Goal: Contribute content: Contribute content

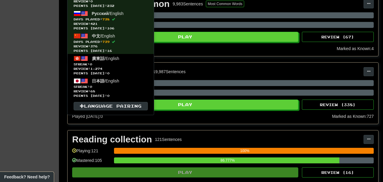
scroll to position [149, 0]
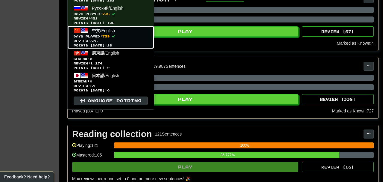
click at [126, 40] on span "Review: 376" at bounding box center [111, 41] width 74 height 4
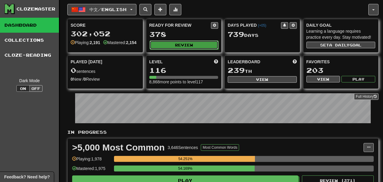
click at [194, 47] on button "Review" at bounding box center [184, 44] width 69 height 9
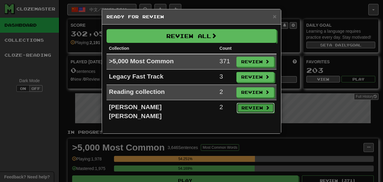
click at [258, 106] on button "Review" at bounding box center [256, 108] width 38 height 10
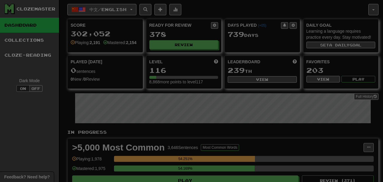
select select "**"
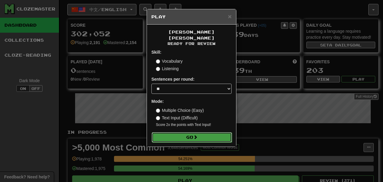
click at [213, 132] on button "Go" at bounding box center [192, 137] width 80 height 10
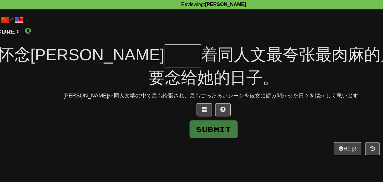
click at [154, 69] on input "text" at bounding box center [168, 68] width 28 height 18
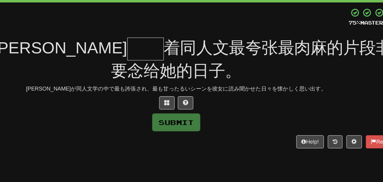
type input "*"
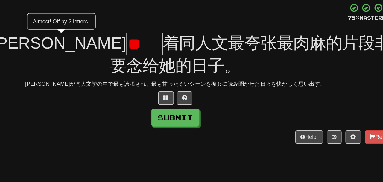
type input "**"
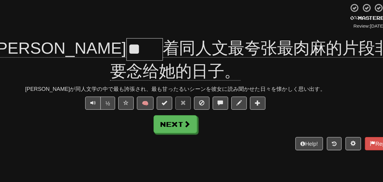
click at [154, 76] on input "**" at bounding box center [168, 71] width 28 height 17
click at [154, 72] on input "**" at bounding box center [168, 71] width 28 height 17
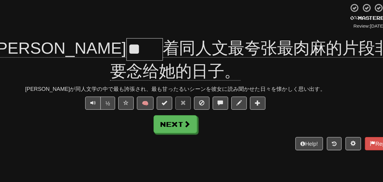
click at [95, 107] on div "/ Score: 0 0 % Mastered Review: 2025-08-17 怀念景小琇 ** 着同人文最夸张最肉麻的片段非要念给她的日子。 景小瀟が…" at bounding box center [191, 92] width 341 height 113
click at [154, 68] on input "**" at bounding box center [168, 71] width 28 height 17
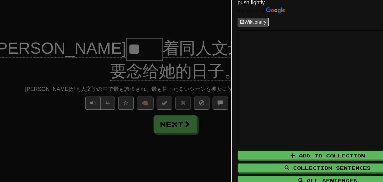
scroll to position [12, 0]
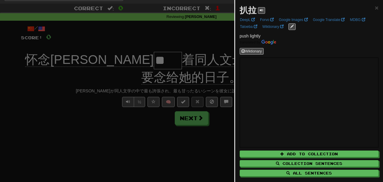
click at [194, 79] on div at bounding box center [191, 91] width 383 height 182
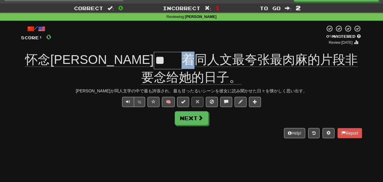
drag, startPoint x: 90, startPoint y: 59, endPoint x: 121, endPoint y: 60, distance: 30.8
click at [121, 60] on div "怀念景小琇 ** 着同人文最夸张最肉麻的片段非要念给她的日子。" at bounding box center [191, 68] width 341 height 34
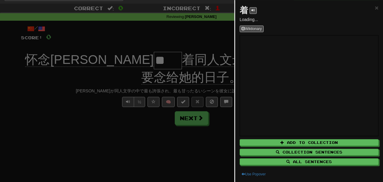
click at [92, 86] on div at bounding box center [191, 91] width 383 height 182
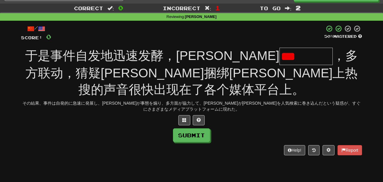
type input "*"
click at [202, 117] on button at bounding box center [199, 120] width 12 height 10
type input "*"
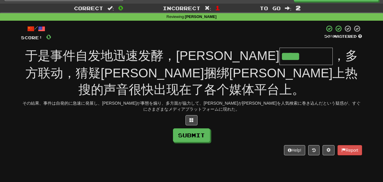
type input "****"
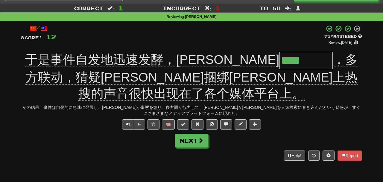
click at [279, 59] on input "****" at bounding box center [305, 60] width 53 height 17
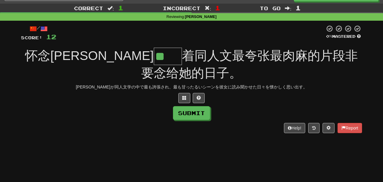
type input "**"
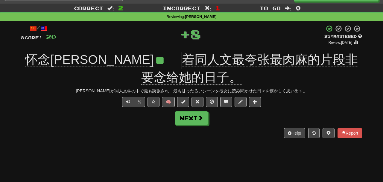
drag, startPoint x: 115, startPoint y: 58, endPoint x: 93, endPoint y: 55, distance: 22.1
click at [154, 55] on input "**" at bounding box center [168, 60] width 28 height 17
click at [83, 92] on div "景小瀟が同人文学の中で最も誇張され、最も甘ったるいシーンを彼女に読み聞かせた日々を懐かしく思い出す。" at bounding box center [191, 91] width 341 height 6
click at [154, 58] on input "**" at bounding box center [168, 60] width 28 height 17
drag, startPoint x: 115, startPoint y: 62, endPoint x: 86, endPoint y: 55, distance: 29.9
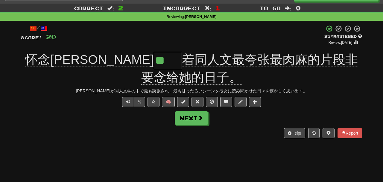
click at [154, 55] on input "**" at bounding box center [168, 60] width 28 height 17
click at [154, 64] on input "**" at bounding box center [168, 60] width 28 height 17
click at [99, 140] on div "/ Score: 20 + 8 25 % Mastered Review: 2025-08-18 怀念景小琇 ** 着同人文最夸张最肉麻的片段非要念给她的日子…" at bounding box center [191, 84] width 341 height 126
drag, startPoint x: 112, startPoint y: 62, endPoint x: 85, endPoint y: 56, distance: 27.5
click at [154, 56] on input "**" at bounding box center [168, 60] width 28 height 17
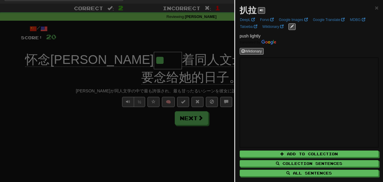
click at [181, 84] on div at bounding box center [191, 91] width 383 height 182
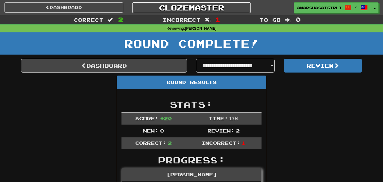
click at [195, 10] on link "Clozemaster" at bounding box center [191, 7] width 119 height 10
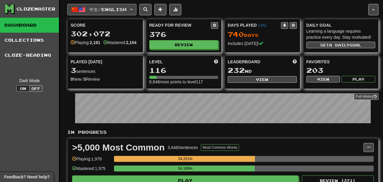
click at [126, 9] on span "中文 / English" at bounding box center [107, 9] width 37 height 5
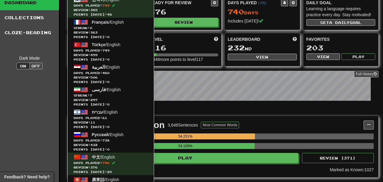
scroll to position [26, 0]
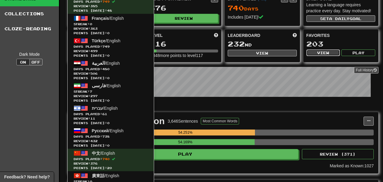
click at [327, 54] on button "View" at bounding box center [323, 52] width 34 height 7
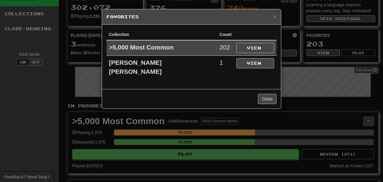
click at [313, 56] on div "× Favorites Collection Count >5,000 Most Common 202 View Yu Qing Ke Dai 1 View …" at bounding box center [191, 91] width 383 height 182
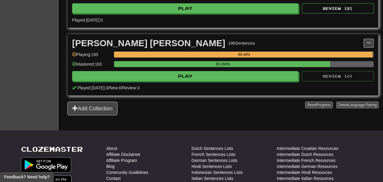
scroll to position [376, 0]
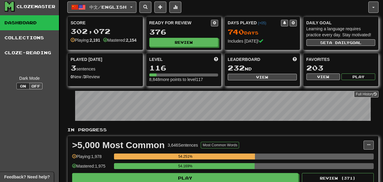
scroll to position [0, 0]
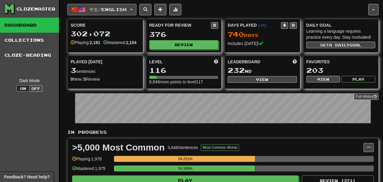
click at [89, 13] on button "中文 / English" at bounding box center [101, 9] width 69 height 11
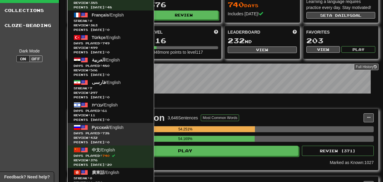
scroll to position [29, 0]
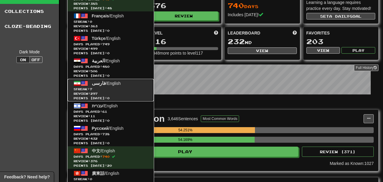
click at [115, 83] on span "فارسی / English" at bounding box center [106, 83] width 29 height 5
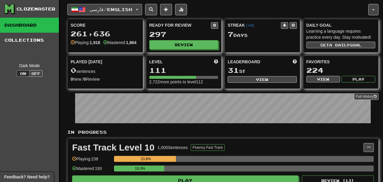
click at [132, 12] on span "فارسی / English" at bounding box center [110, 9] width 43 height 5
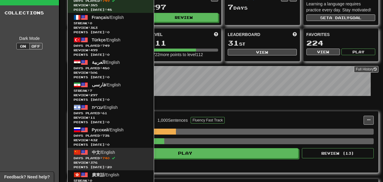
scroll to position [28, 0]
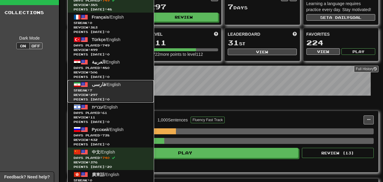
click at [127, 98] on span "Points [DATE]: 0" at bounding box center [111, 99] width 74 height 4
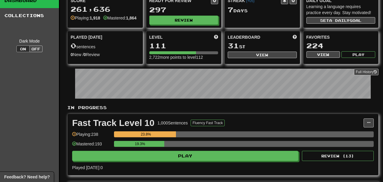
scroll to position [25, 0]
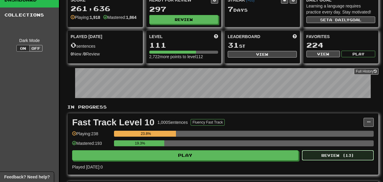
click at [319, 160] on button "Review ( 13 )" at bounding box center [338, 155] width 72 height 10
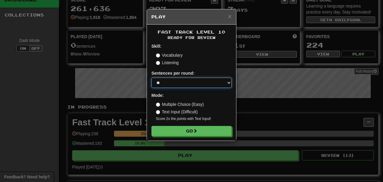
click at [151, 77] on select "* ** ** ** ** ** *** ********" at bounding box center [191, 82] width 80 height 10
select select "**"
click option "**" at bounding box center [0, 0] width 0 height 0
click at [171, 62] on label "Listening" at bounding box center [167, 63] width 23 height 6
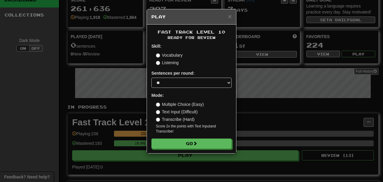
click at [170, 53] on label "Vocabulary" at bounding box center [169, 55] width 27 height 6
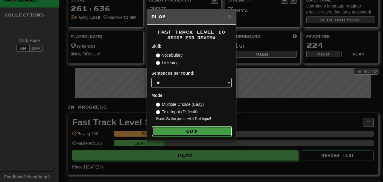
click at [205, 132] on button "Go" at bounding box center [192, 131] width 80 height 10
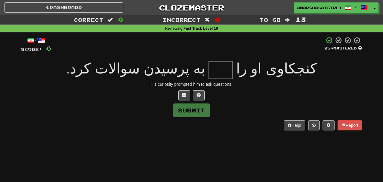
type input "*"
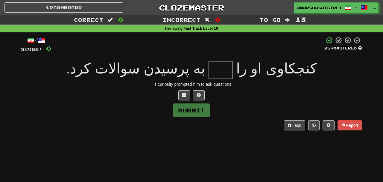
type input "*"
click at [196, 94] on button at bounding box center [199, 95] width 12 height 10
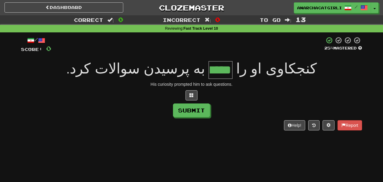
type input "*****"
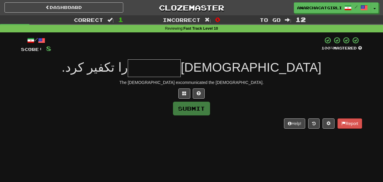
type input "*"
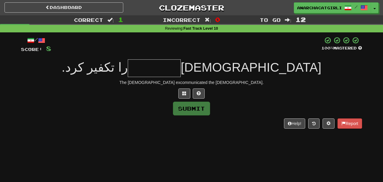
type input "*"
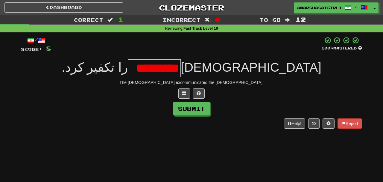
type input "**********"
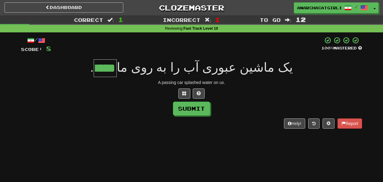
type input "*****"
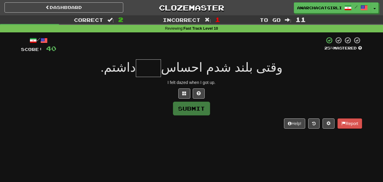
type input "*"
click at [205, 93] on div at bounding box center [191, 93] width 341 height 10
click at [199, 94] on span at bounding box center [198, 93] width 4 height 4
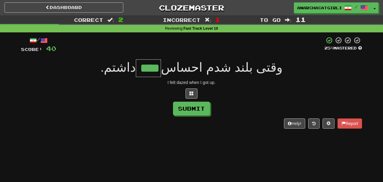
type input "****"
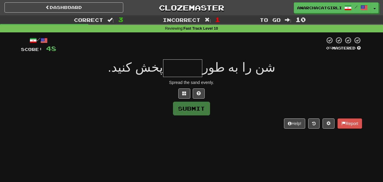
type input "*"
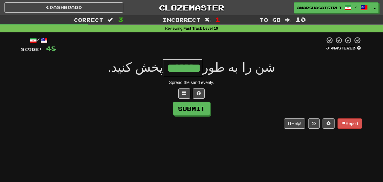
type input "*******"
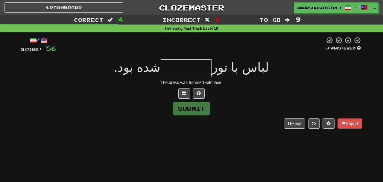
type input "*"
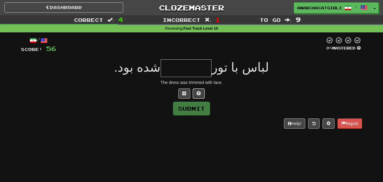
click at [197, 90] on button at bounding box center [199, 93] width 12 height 10
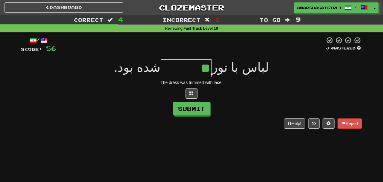
type input "**********"
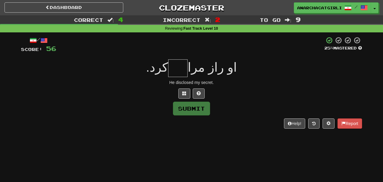
type input "*"
type input "***"
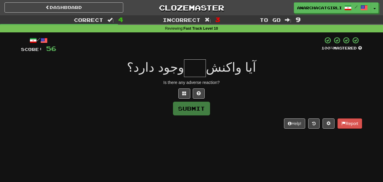
type input "*"
type input "****"
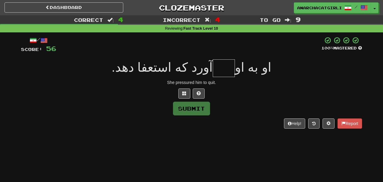
type input "*"
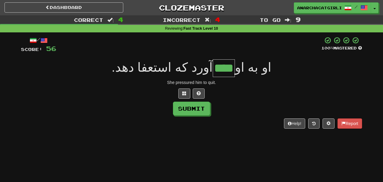
type input "****"
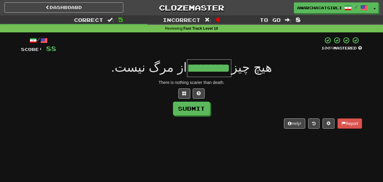
type input "*********"
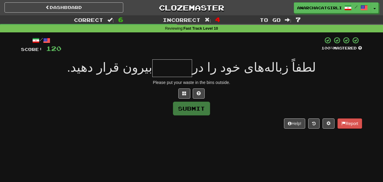
type input "*"
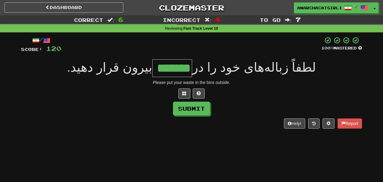
type input "*******"
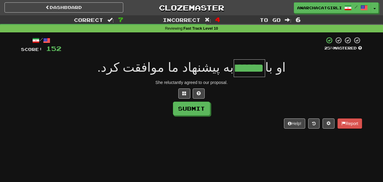
type input "*******"
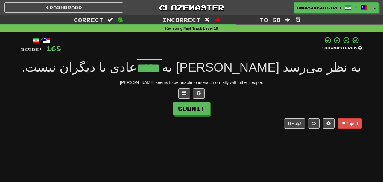
type input "*****"
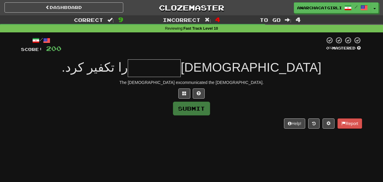
type input "*"
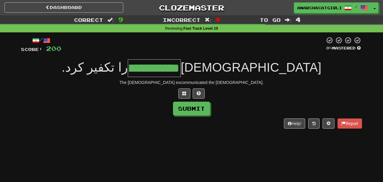
type input "**********"
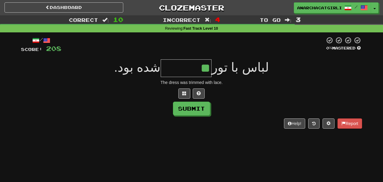
click at [205, 94] on div at bounding box center [191, 93] width 341 height 10
click at [202, 94] on button at bounding box center [199, 93] width 12 height 10
type input "**********"
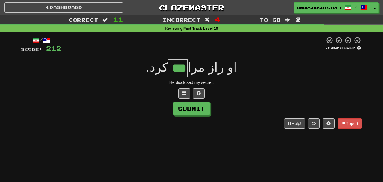
type input "***"
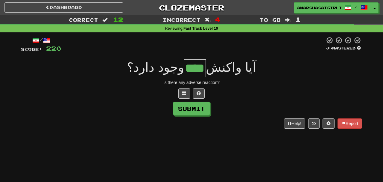
type input "****"
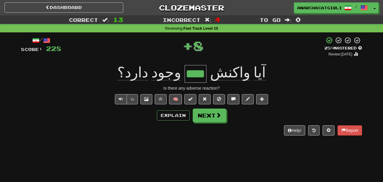
click at [195, 73] on input "****" at bounding box center [196, 74] width 22 height 18
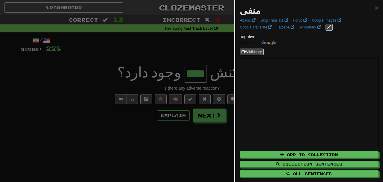
click at [206, 92] on div at bounding box center [191, 91] width 383 height 182
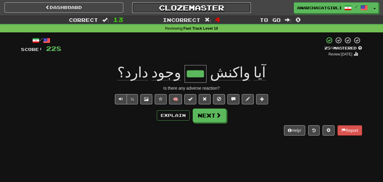
click at [193, 12] on link "Clozemaster" at bounding box center [191, 7] width 119 height 10
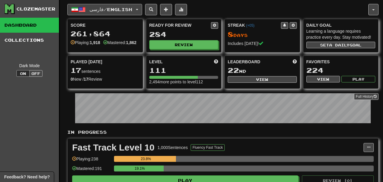
click at [106, 8] on span "فارسی / English" at bounding box center [110, 9] width 43 height 5
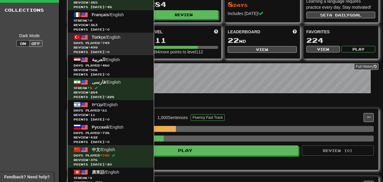
scroll to position [30, 0]
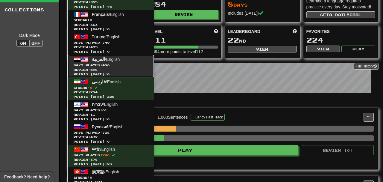
click at [122, 69] on span "Review: 506" at bounding box center [111, 69] width 74 height 4
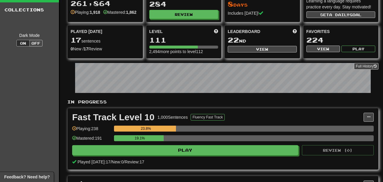
click at [338, 105] on p "In Progress" at bounding box center [222, 102] width 311 height 6
drag, startPoint x: 338, startPoint y: 108, endPoint x: 337, endPoint y: 104, distance: 3.7
click at [337, 104] on p "In Progress" at bounding box center [222, 102] width 311 height 6
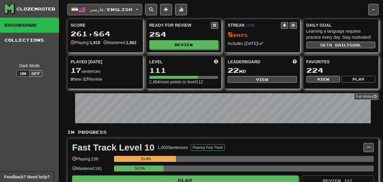
click at [123, 7] on span "فارسی / English" at bounding box center [110, 9] width 43 height 5
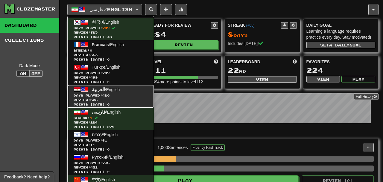
click at [129, 94] on span "Days Played: 480" at bounding box center [111, 95] width 74 height 4
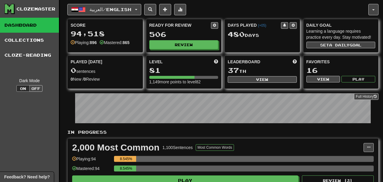
click at [339, 9] on div "العربية / English 한국어 / English Days Played: 749 Review: 385 Points today: 48 F…" at bounding box center [217, 9] width 301 height 11
click at [117, 10] on span "العربية / English" at bounding box center [110, 9] width 42 height 5
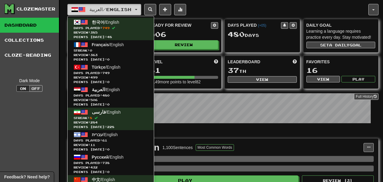
click at [117, 10] on span "العربية / English" at bounding box center [110, 9] width 42 height 5
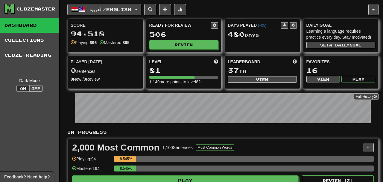
click at [115, 13] on button "العربية / English" at bounding box center [104, 9] width 74 height 11
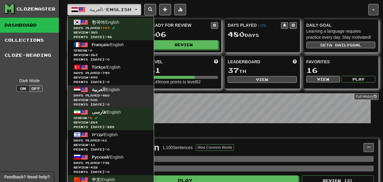
scroll to position [10, 0]
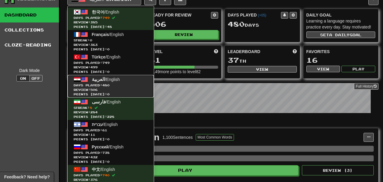
click at [126, 86] on span "Days Played: 480" at bounding box center [111, 85] width 74 height 4
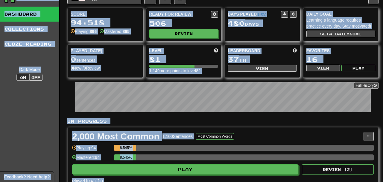
scroll to position [11, 0]
click at [273, 133] on div "2,000 Most Common 1,100 Sentences Most Common Words" at bounding box center [217, 136] width 291 height 9
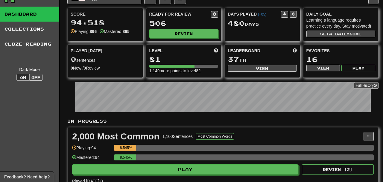
scroll to position [0, 0]
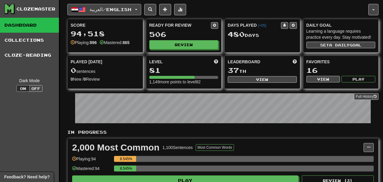
click at [110, 6] on button "العربية / English" at bounding box center [104, 9] width 74 height 11
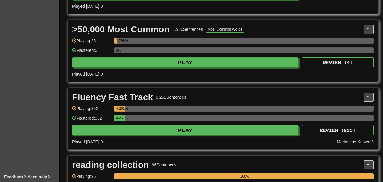
scroll to position [453, 0]
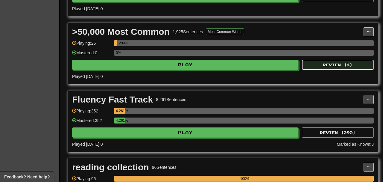
click at [324, 64] on button "Review ( 4 )" at bounding box center [338, 65] width 72 height 10
select select "**"
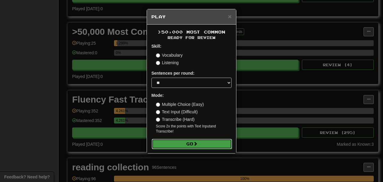
click at [202, 143] on button "Go" at bounding box center [192, 143] width 80 height 10
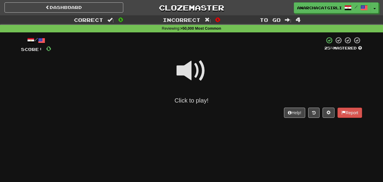
click at [189, 62] on span at bounding box center [191, 71] width 30 height 30
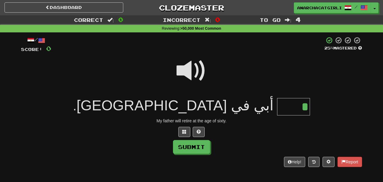
click at [183, 71] on span at bounding box center [191, 71] width 30 height 30
click at [277, 114] on input "*" at bounding box center [293, 107] width 33 height 18
type input "**"
click at [203, 5] on link "Clozemaster" at bounding box center [191, 7] width 119 height 10
click at [201, 4] on link "Clozemaster" at bounding box center [191, 7] width 119 height 10
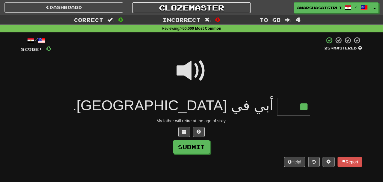
click at [201, 4] on link "Clozemaster" at bounding box center [191, 7] width 119 height 10
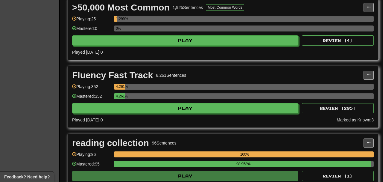
scroll to position [450, 0]
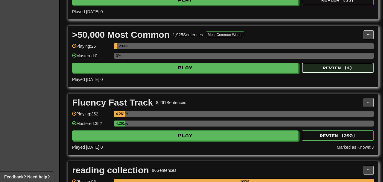
click at [320, 62] on button "Review ( 4 )" at bounding box center [338, 67] width 72 height 10
select select "**"
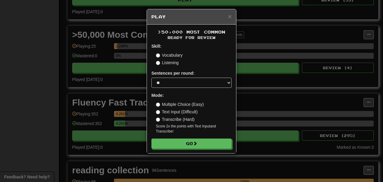
click at [170, 54] on label "Vocabulary" at bounding box center [169, 55] width 27 height 6
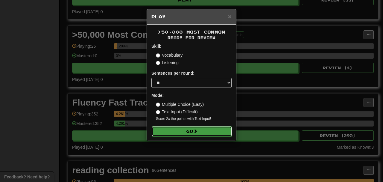
click at [201, 127] on button "Go" at bounding box center [192, 131] width 80 height 10
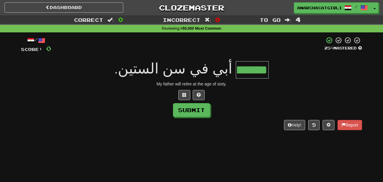
type input "*******"
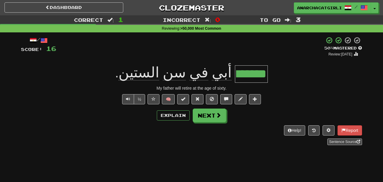
click at [260, 73] on input "*******" at bounding box center [251, 73] width 33 height 17
click at [299, 85] on div "My father will retire at the age of sixty." at bounding box center [191, 88] width 341 height 6
click at [257, 70] on input "*******" at bounding box center [251, 73] width 33 height 17
click at [278, 78] on div "******* أبي في سن الستين ." at bounding box center [191, 72] width 341 height 19
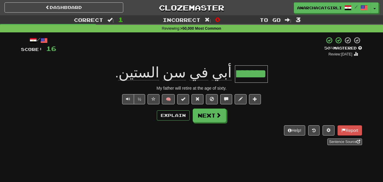
click at [236, 74] on input "*******" at bounding box center [251, 73] width 33 height 17
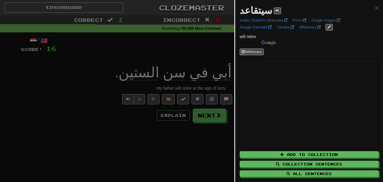
click at [234, 76] on div "سيتقاعد × Arabic Student's Dictionary Forvo Google Images Google Translate Tato…" at bounding box center [308, 91] width 149 height 182
click at [204, 84] on div at bounding box center [191, 91] width 383 height 182
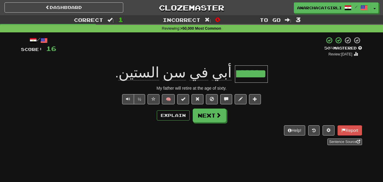
click at [255, 72] on input "*******" at bounding box center [251, 73] width 33 height 17
drag, startPoint x: 255, startPoint y: 72, endPoint x: 231, endPoint y: 72, distance: 24.5
click at [235, 72] on input "*******" at bounding box center [251, 73] width 33 height 17
click at [263, 131] on div "Help! Report Sentence Source" at bounding box center [191, 135] width 341 height 20
drag, startPoint x: 255, startPoint y: 70, endPoint x: 232, endPoint y: 71, distance: 23.1
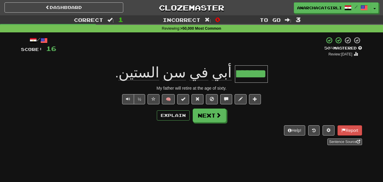
click at [235, 71] on input "*******" at bounding box center [251, 73] width 33 height 17
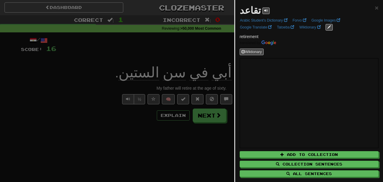
click at [219, 106] on div at bounding box center [191, 91] width 383 height 182
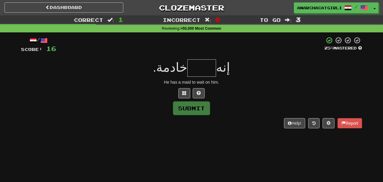
type input "*"
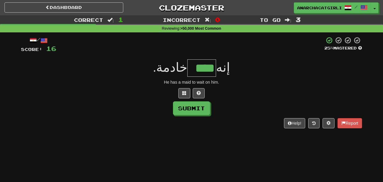
type input "****"
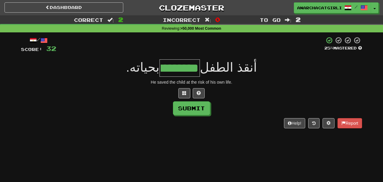
type input "*********"
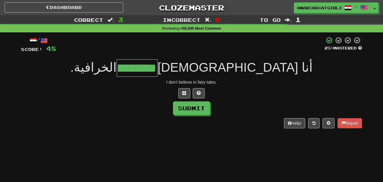
type input "*********"
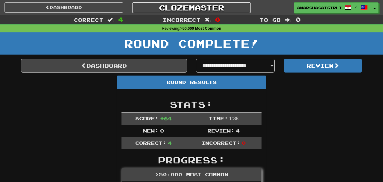
click at [222, 10] on link "Clozemaster" at bounding box center [191, 7] width 119 height 10
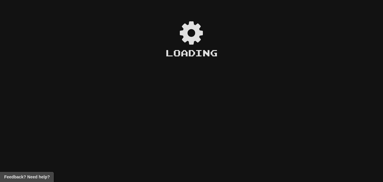
click at [57, 76] on div "Loading" at bounding box center [191, 94] width 383 height 174
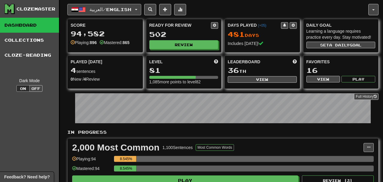
click at [110, 13] on button "العربية / English" at bounding box center [104, 9] width 74 height 11
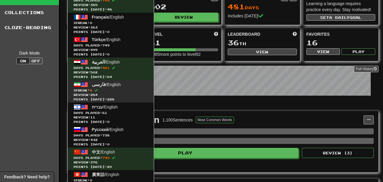
scroll to position [28, 0]
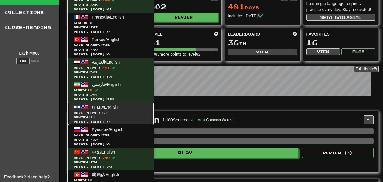
click at [126, 112] on span "Days Played: 61" at bounding box center [111, 112] width 74 height 4
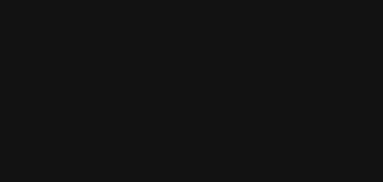
click at [344, 129] on div at bounding box center [191, 91] width 383 height 182
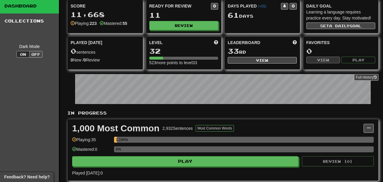
scroll to position [11, 0]
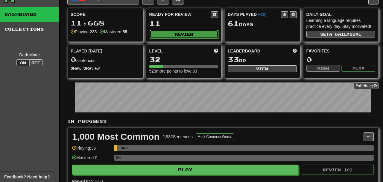
click at [204, 30] on button "Review" at bounding box center [184, 34] width 69 height 9
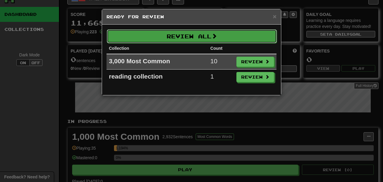
click at [194, 37] on button "Review All" at bounding box center [192, 36] width 170 height 14
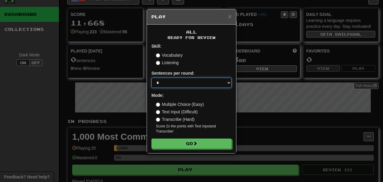
click at [151, 77] on select "* ** ** ** ** ** *** ********" at bounding box center [191, 82] width 80 height 10
select select "**"
click option "**" at bounding box center [0, 0] width 0 height 0
click at [170, 54] on label "Vocabulary" at bounding box center [169, 55] width 27 height 6
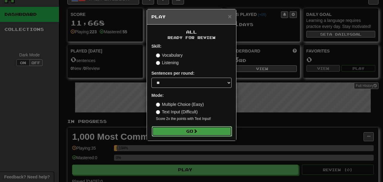
click at [197, 128] on button "Go" at bounding box center [192, 131] width 80 height 10
click at [197, 129] on span at bounding box center [195, 131] width 4 height 4
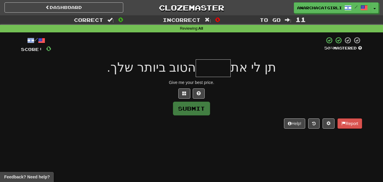
click at [321, 119] on div "Help! Report" at bounding box center [191, 123] width 341 height 10
click at [227, 70] on input "text" at bounding box center [213, 68] width 35 height 18
click at [202, 93] on button at bounding box center [199, 93] width 12 height 10
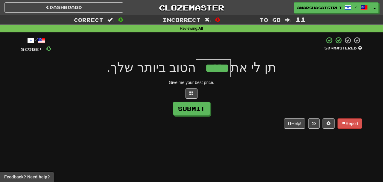
type input "*****"
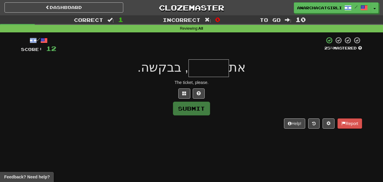
type input "*"
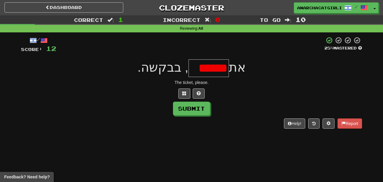
type input "******"
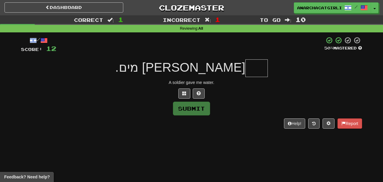
type input "*"
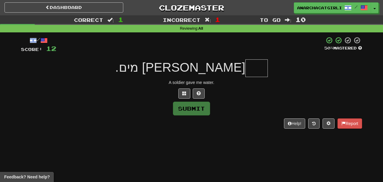
type input "*"
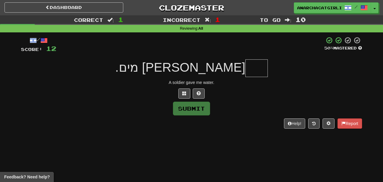
type input "*"
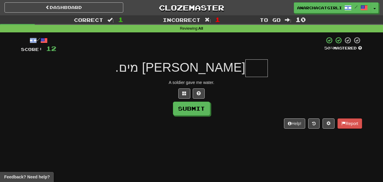
type input "*"
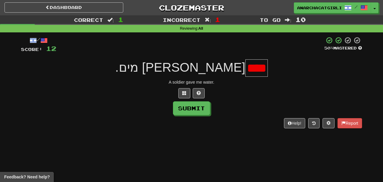
type input "****"
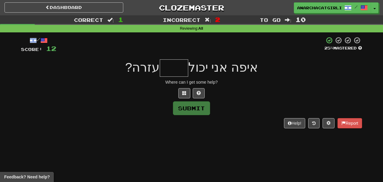
type input "*"
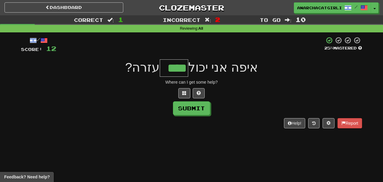
type input "****"
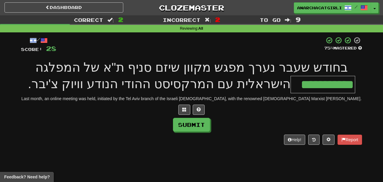
type input "**********"
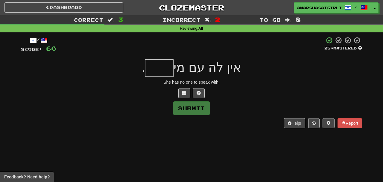
type input "*"
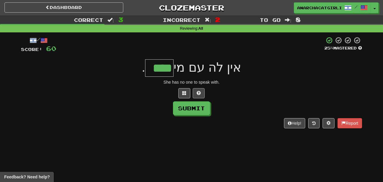
type input "****"
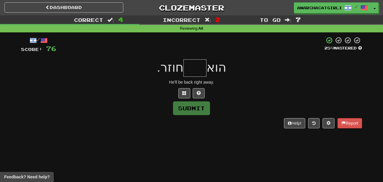
type input "*"
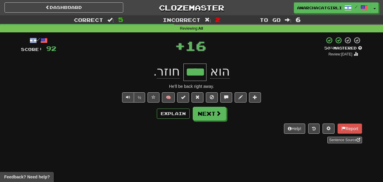
type input "****"
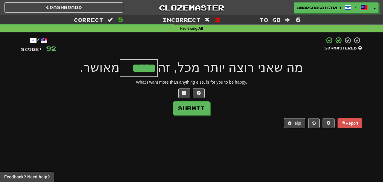
type input "*****"
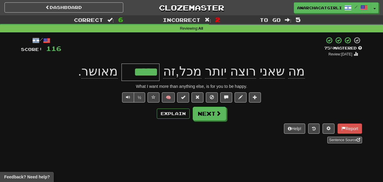
click at [182, 119] on div "Explain Next" at bounding box center [191, 113] width 341 height 14
click at [182, 113] on button "Explain" at bounding box center [173, 113] width 33 height 10
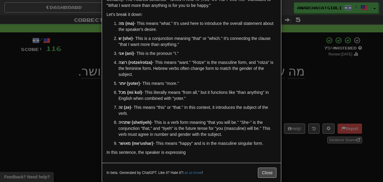
scroll to position [33, 0]
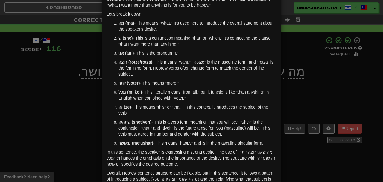
click at [182, 113] on p "זה (ze) - This means "this" or "that." In this context, it introduces the subje…" at bounding box center [197, 110] width 158 height 12
click at [72, 99] on div "× Explanation Certainly! The Hebrew sentence "מה שאני רוצה יותר מכל, זה שתהיה מ…" at bounding box center [191, 91] width 383 height 182
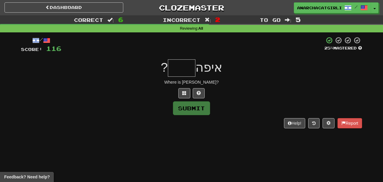
type input "*"
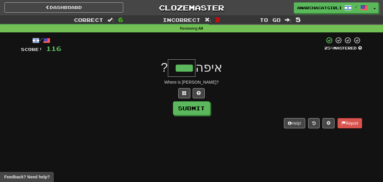
type input "****"
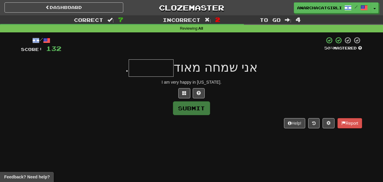
type input "*"
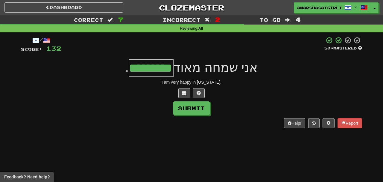
type input "*********"
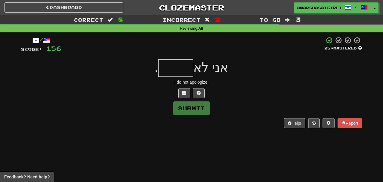
type input "*"
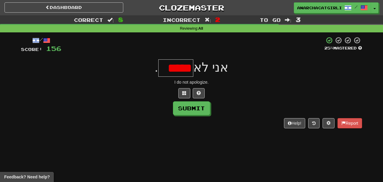
scroll to position [0, -5]
type input "*****"
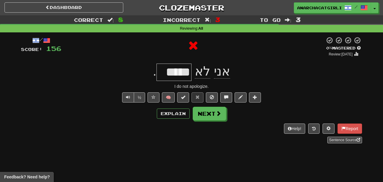
scroll to position [0, 0]
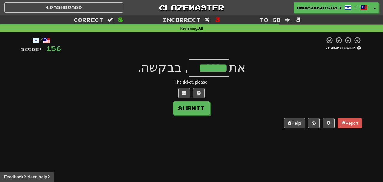
type input "******"
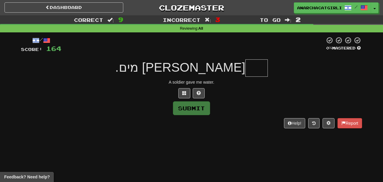
type input "*"
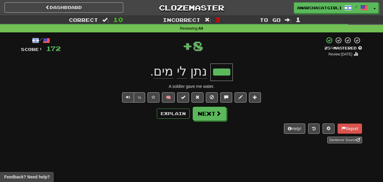
type input "****"
click at [223, 75] on input "****" at bounding box center [221, 71] width 22 height 17
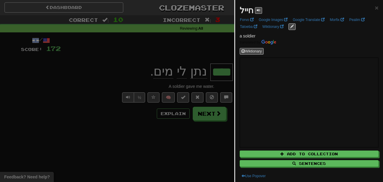
click at [107, 85] on div at bounding box center [191, 91] width 383 height 182
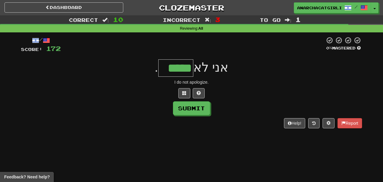
type input "*****"
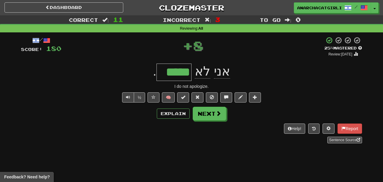
click at [177, 77] on input "*****" at bounding box center [173, 71] width 35 height 17
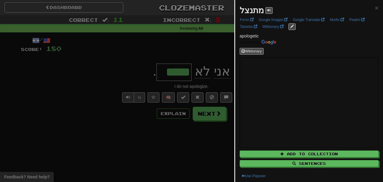
click at [233, 86] on div at bounding box center [191, 91] width 383 height 182
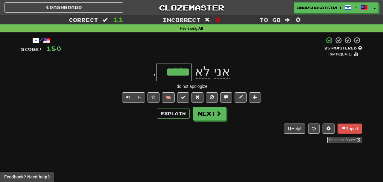
click at [163, 71] on input "*****" at bounding box center [173, 71] width 35 height 17
click at [142, 75] on div "אני לא ***** ." at bounding box center [191, 71] width 341 height 17
click at [174, 74] on input "*****" at bounding box center [173, 71] width 35 height 17
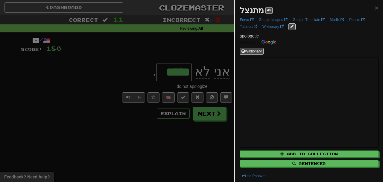
click at [200, 73] on div at bounding box center [191, 91] width 383 height 182
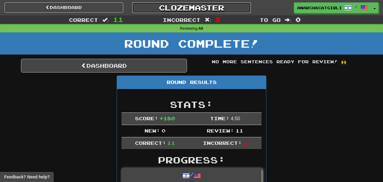
click at [204, 10] on link "Clozemaster" at bounding box center [191, 7] width 119 height 10
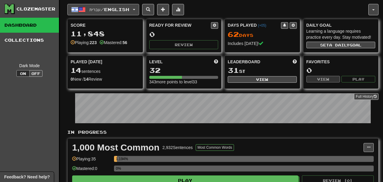
click at [120, 10] on span "עברית / English" at bounding box center [109, 9] width 40 height 5
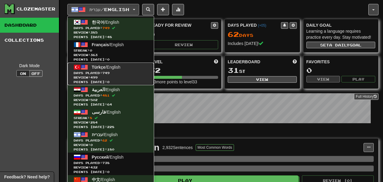
click at [137, 74] on span "Days Played: 749" at bounding box center [111, 73] width 74 height 4
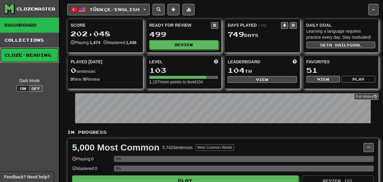
click at [22, 55] on link "Cloze-Reading" at bounding box center [29, 55] width 59 height 15
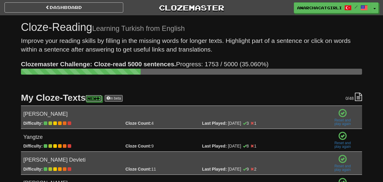
click at [100, 98] on span at bounding box center [98, 98] width 4 height 4
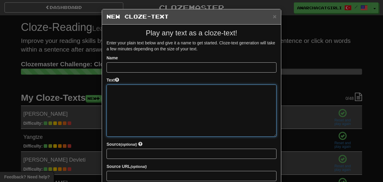
paste textarea "**********"
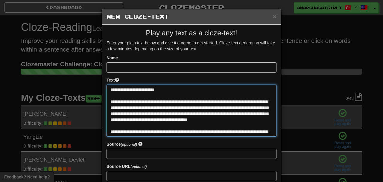
click at [154, 94] on textarea at bounding box center [191, 110] width 170 height 52
click at [153, 93] on textarea at bounding box center [191, 110] width 170 height 52
click at [150, 89] on textarea at bounding box center [191, 110] width 170 height 52
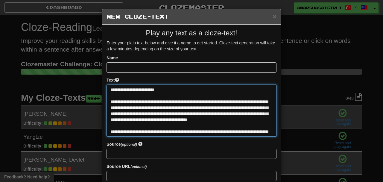
click at [150, 89] on textarea at bounding box center [191, 110] width 170 height 52
type textarea "**********"
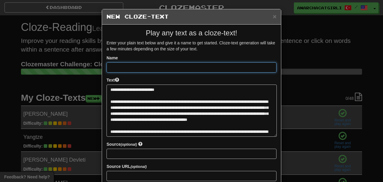
click at [182, 69] on input at bounding box center [191, 67] width 170 height 10
paste input "**********"
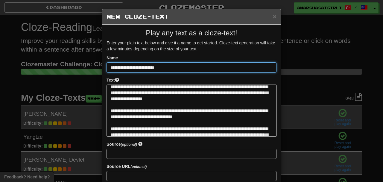
scroll to position [136, 0]
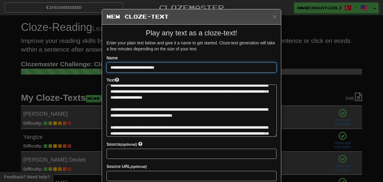
type input "**********"
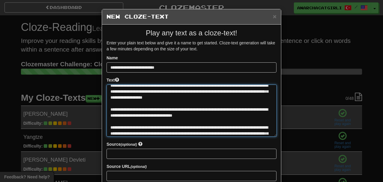
click at [215, 115] on textarea at bounding box center [191, 110] width 170 height 52
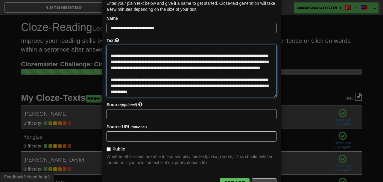
scroll to position [58, 0]
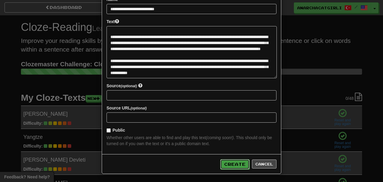
click at [235, 162] on button "Create" at bounding box center [234, 164] width 29 height 10
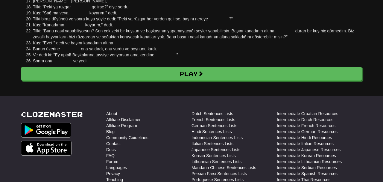
scroll to position [170, 0]
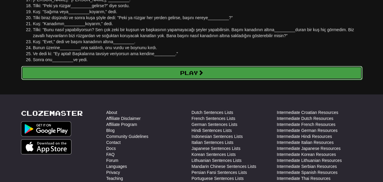
click at [97, 75] on link "Play" at bounding box center [191, 73] width 341 height 14
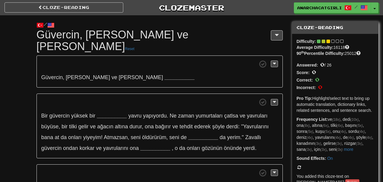
scroll to position [33, 0]
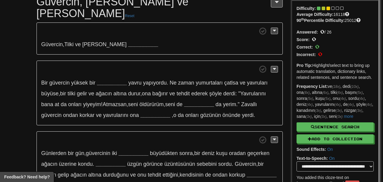
click at [100, 37] on p "Güvercin , Tilki ve Deniz __________" at bounding box center [159, 38] width 246 height 32
click at [128, 41] on strong "__________" at bounding box center [143, 44] width 30 height 6
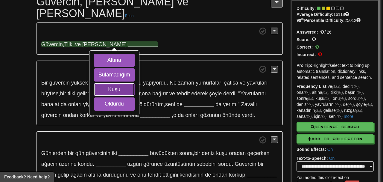
click at [104, 83] on button "Kuşu" at bounding box center [114, 89] width 41 height 13
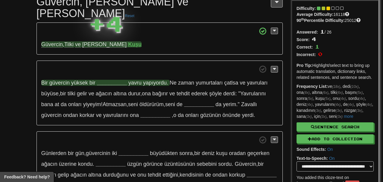
click at [105, 80] on strong "__________" at bounding box center [112, 83] width 30 height 6
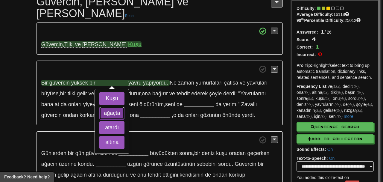
click at [111, 106] on button "ağaçta" at bounding box center [111, 112] width 25 height 13
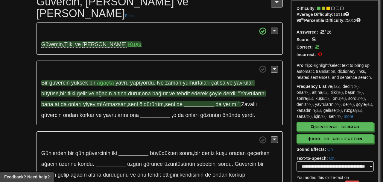
click at [187, 101] on strong "__________" at bounding box center [199, 104] width 30 height 6
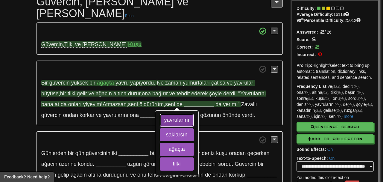
click at [164, 113] on button "yavrularını" at bounding box center [177, 119] width 34 height 13
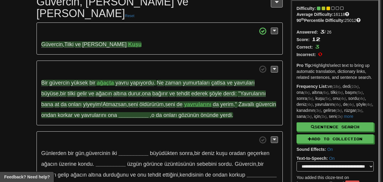
click at [118, 112] on strong "__________" at bounding box center [133, 115] width 30 height 6
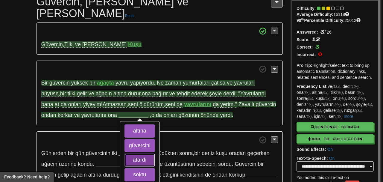
click at [124, 153] on button "atardı" at bounding box center [139, 159] width 31 height 13
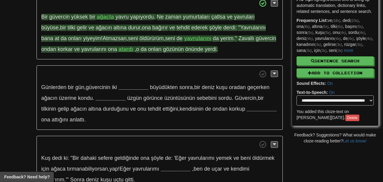
scroll to position [99, 0]
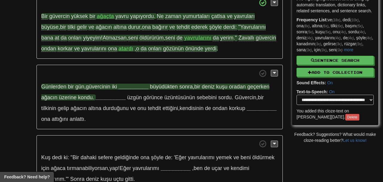
click at [124, 83] on strong "__________" at bounding box center [133, 86] width 30 height 6
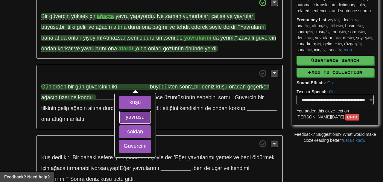
click at [136, 110] on button "yavrusu" at bounding box center [135, 116] width 32 height 13
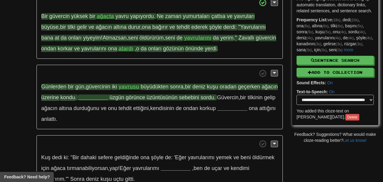
click at [108, 94] on strong "__________" at bounding box center [93, 97] width 30 height 6
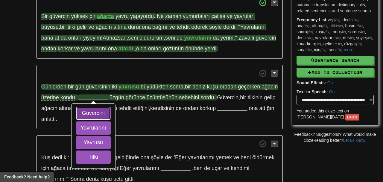
click at [111, 106] on button "Güvercini" at bounding box center [93, 112] width 35 height 13
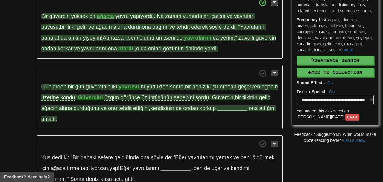
click at [234, 105] on strong "__________" at bounding box center [232, 108] width 30 height 6
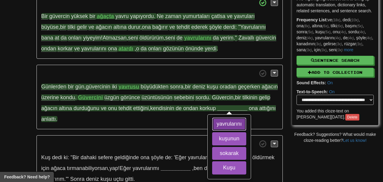
click at [246, 117] on button "yavrularını" at bounding box center [229, 123] width 34 height 13
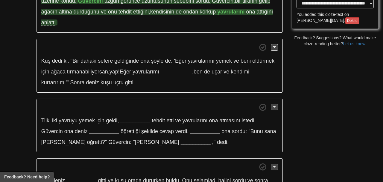
scroll to position [196, 0]
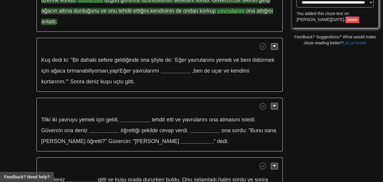
click at [171, 64] on p "Kuş dedi ki: "Bir dahaki sefere geldiğinde ona şöyle de: 'Eğer yavrularımı yeme…" at bounding box center [159, 65] width 246 height 54
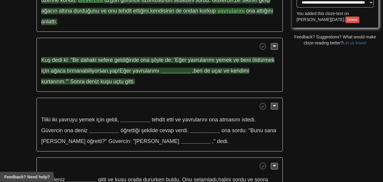
click at [172, 68] on strong "__________" at bounding box center [176, 71] width 30 height 6
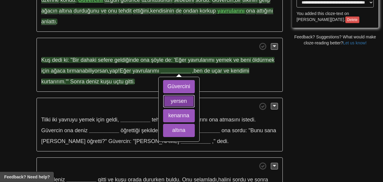
click at [178, 94] on button "yersen" at bounding box center [179, 100] width 32 height 13
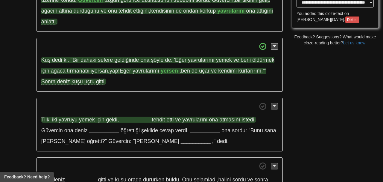
click at [121, 116] on strong "__________" at bounding box center [135, 119] width 30 height 6
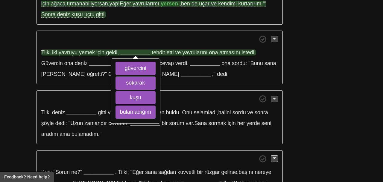
scroll to position [264, 0]
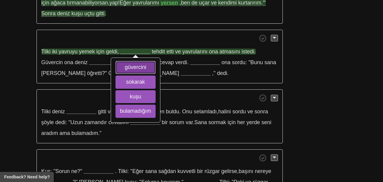
click at [131, 61] on button "güvercini" at bounding box center [135, 67] width 40 height 13
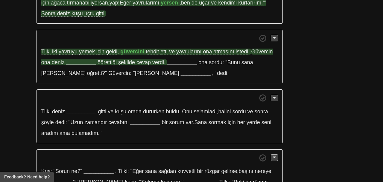
click at [65, 51] on span "Güvercin ona deniz" at bounding box center [156, 56] width 231 height 17
click at [76, 59] on strong "__________" at bounding box center [81, 62] width 30 height 6
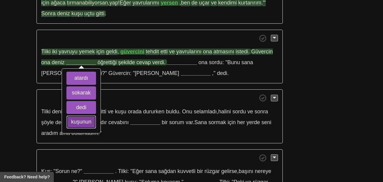
click at [78, 115] on button "kuşunun" at bounding box center [80, 121] width 29 height 13
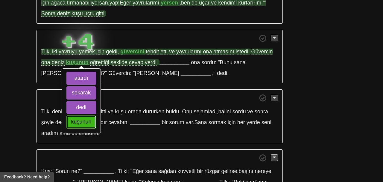
click at [78, 115] on button "kuşunun" at bounding box center [80, 121] width 29 height 13
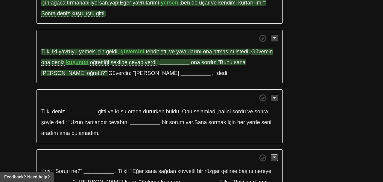
click at [177, 59] on strong "__________" at bounding box center [174, 62] width 30 height 6
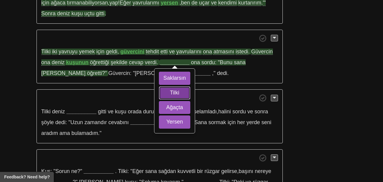
click at [175, 86] on button "Tilki" at bounding box center [174, 92] width 31 height 13
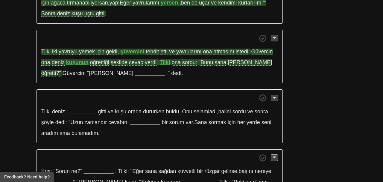
click at [104, 93] on p "Tilki deniz __________ gitti ve kuşu orada dururken buldu . Onu selamladı , hal…" at bounding box center [159, 116] width 246 height 54
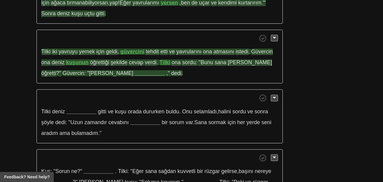
click at [135, 70] on strong "__________" at bounding box center [150, 73] width 30 height 6
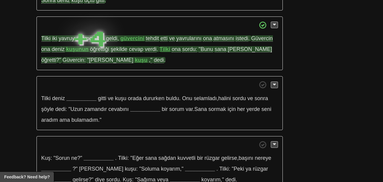
scroll to position [284, 0]
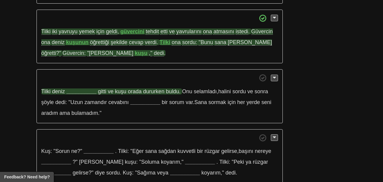
click at [76, 88] on strong "__________" at bounding box center [81, 91] width 30 height 6
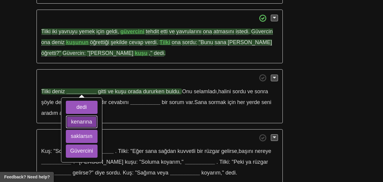
click at [81, 115] on button "kenarına" at bounding box center [82, 121] width 32 height 13
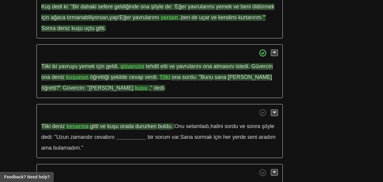
scroll to position [249, 0]
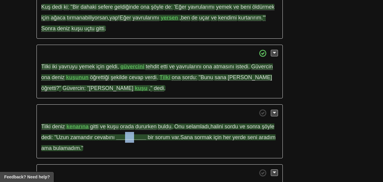
drag, startPoint x: 125, startPoint y: 120, endPoint x: 135, endPoint y: 126, distance: 11.3
click at [135, 126] on p "Tilki deniz kenarına gitti ve kuşu orada dururken buldu . Onu selamladı , halin…" at bounding box center [159, 131] width 246 height 54
click at [135, 134] on strong "__________" at bounding box center [131, 137] width 30 height 6
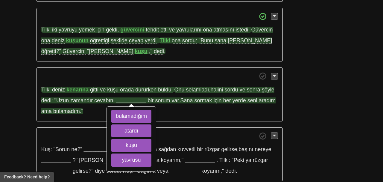
scroll to position [286, 0]
click at [124, 109] on button "bulamadığım" at bounding box center [131, 115] width 40 height 13
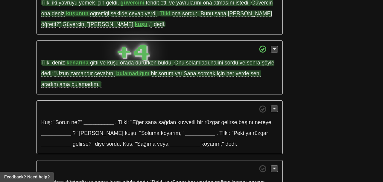
scroll to position [314, 0]
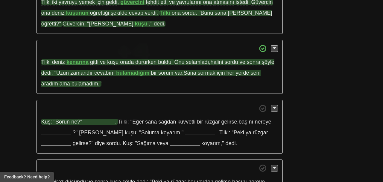
click at [96, 118] on strong "__________" at bounding box center [99, 121] width 30 height 6
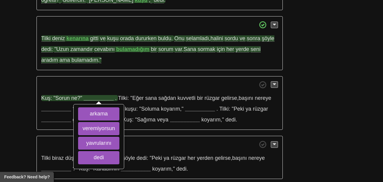
scroll to position [338, 0]
click at [97, 150] on button "dedi" at bounding box center [98, 156] width 41 height 13
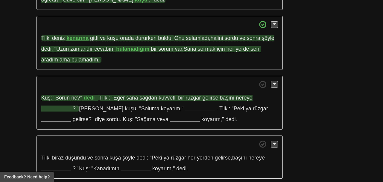
click at [51, 105] on strong "__________" at bounding box center [56, 108] width 30 height 6
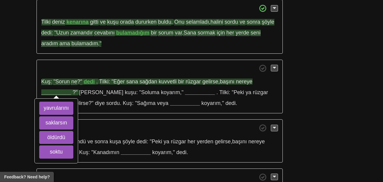
scroll to position [356, 0]
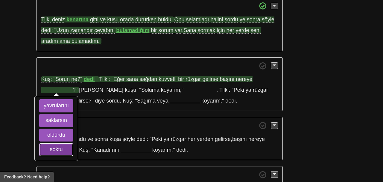
click at [48, 143] on button "soktu" at bounding box center [56, 149] width 34 height 13
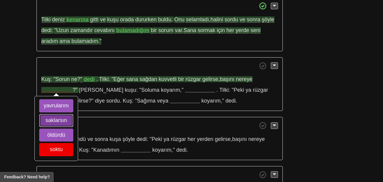
click at [43, 114] on button "saklarsın" at bounding box center [56, 120] width 34 height 13
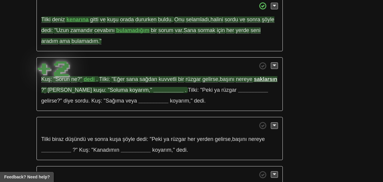
click at [158, 87] on strong "__________" at bounding box center [168, 90] width 30 height 6
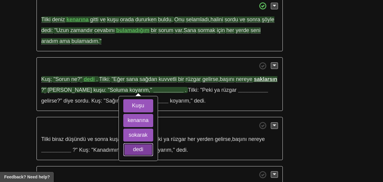
click at [153, 143] on button "dedi" at bounding box center [138, 149] width 30 height 13
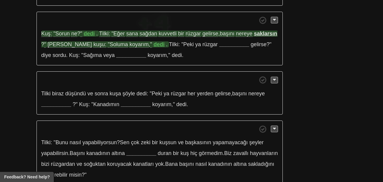
scroll to position [406, 0]
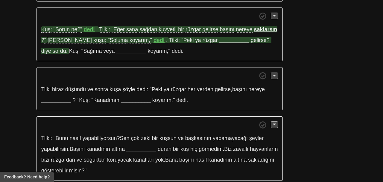
click at [219, 37] on strong "__________" at bounding box center [234, 40] width 30 height 6
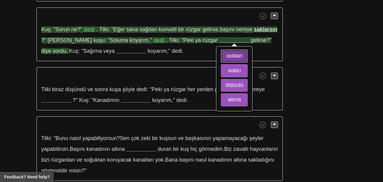
click at [221, 49] on button "soldan" at bounding box center [234, 55] width 27 height 13
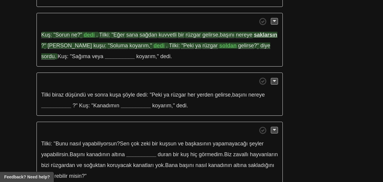
scroll to position [400, 0]
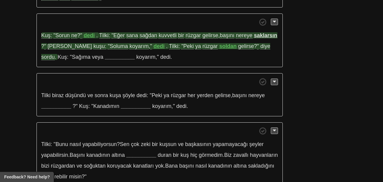
click at [120, 40] on p "Kuş: "Sorun ne ? " dedi . Tilki: "Eğer sana sağdan kuvvetli bir rüzgar gelirse …" at bounding box center [159, 40] width 246 height 54
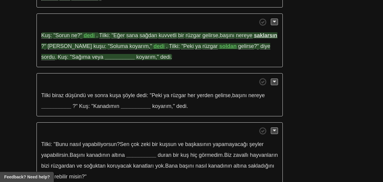
click at [119, 54] on strong "__________" at bounding box center [120, 57] width 30 height 6
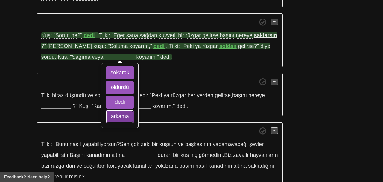
click at [119, 110] on button "arkama" at bounding box center [120, 116] width 28 height 13
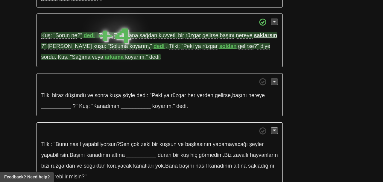
click at [110, 54] on strong "arkama" at bounding box center [114, 57] width 19 height 6
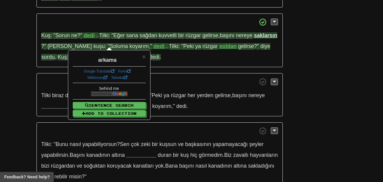
click at [59, 75] on p "Tilki biraz düşündü ve sonra kuşa şöyle dedi: "Peki ya rüzgar her yerden gelirs…" at bounding box center [159, 94] width 246 height 43
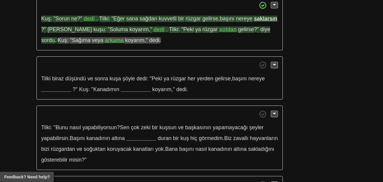
scroll to position [420, 0]
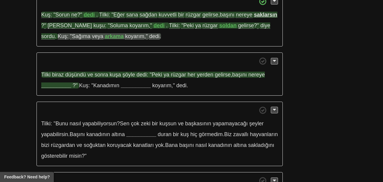
click at [58, 82] on strong "__________" at bounding box center [56, 85] width 30 height 6
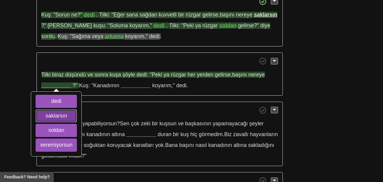
click at [63, 109] on button "saklarsın" at bounding box center [56, 115] width 41 height 13
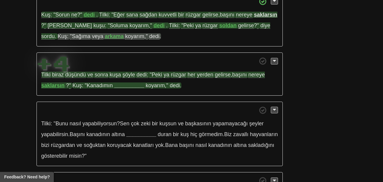
click at [120, 82] on strong "__________" at bounding box center [129, 85] width 30 height 6
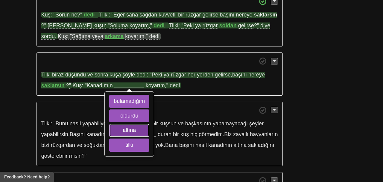
click at [132, 124] on button "altına" at bounding box center [129, 130] width 40 height 13
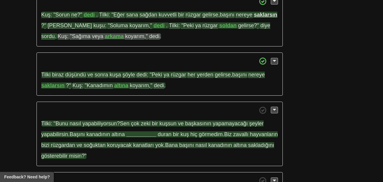
click at [153, 131] on strong "__________" at bounding box center [141, 134] width 30 height 6
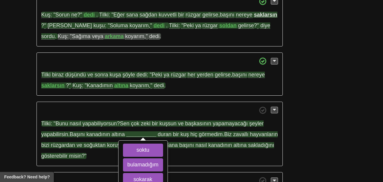
scroll to position [440, 0]
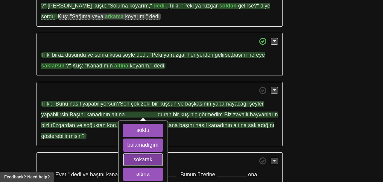
click at [151, 153] on button "sokarak" at bounding box center [143, 159] width 40 height 13
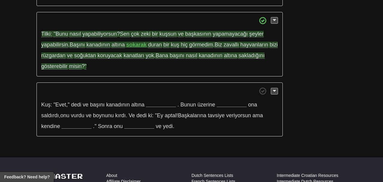
scroll to position [510, 0]
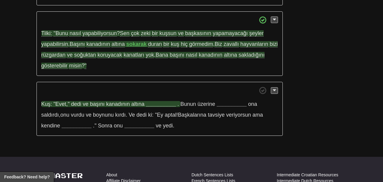
click at [160, 101] on strong "__________" at bounding box center [161, 104] width 30 height 6
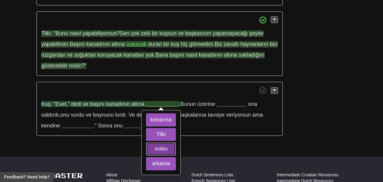
click at [168, 142] on button "soktu" at bounding box center [161, 148] width 30 height 13
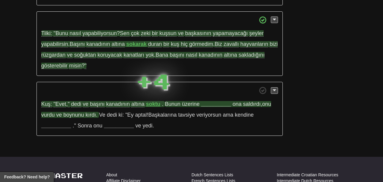
click at [206, 101] on strong "__________" at bounding box center [216, 104] width 30 height 6
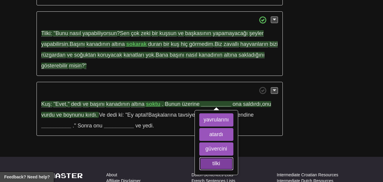
click at [213, 157] on button "tilki" at bounding box center [216, 163] width 34 height 13
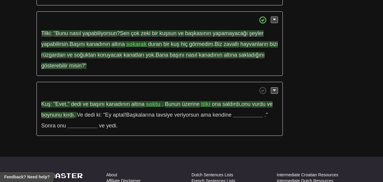
click at [254, 109] on p "Kuş: "Evet , " dedi ve başını kanadının altına soktu . Bunun üzerine tilki ona …" at bounding box center [159, 109] width 246 height 54
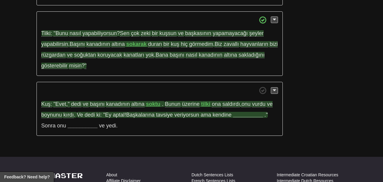
click at [254, 112] on strong "__________" at bounding box center [248, 115] width 30 height 6
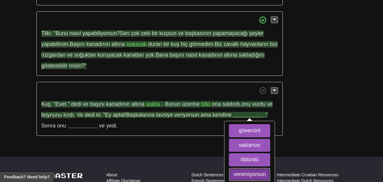
click at [257, 167] on button "veremiyorsun" at bounding box center [249, 173] width 41 height 13
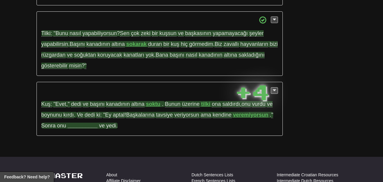
click at [73, 122] on strong "__________" at bounding box center [83, 125] width 30 height 6
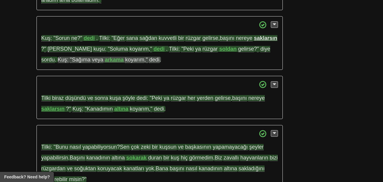
scroll to position [395, 0]
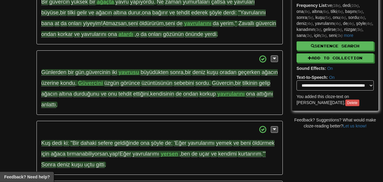
scroll to position [0, 0]
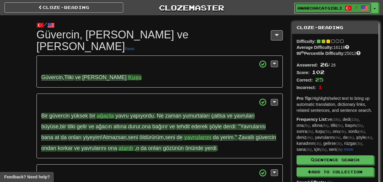
click at [371, 7] on link "anarchacatgirlism /" at bounding box center [332, 8] width 77 height 11
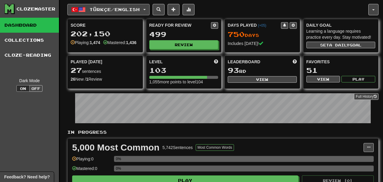
click at [138, 10] on span "Türkçe / English" at bounding box center [114, 9] width 50 height 5
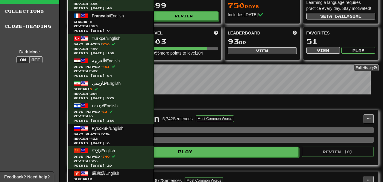
scroll to position [30, 0]
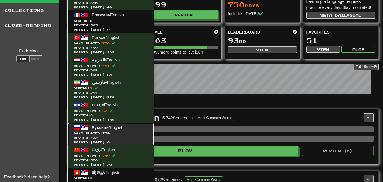
click at [143, 143] on span "Points today: 0" at bounding box center [111, 142] width 74 height 4
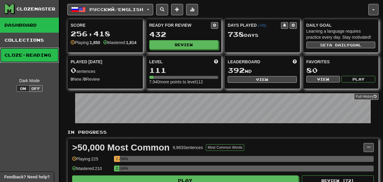
click at [39, 59] on link "Cloze-Reading" at bounding box center [29, 55] width 59 height 15
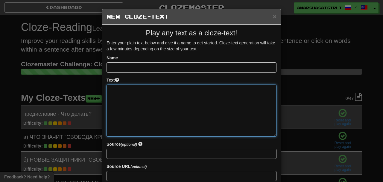
paste textarea "**********"
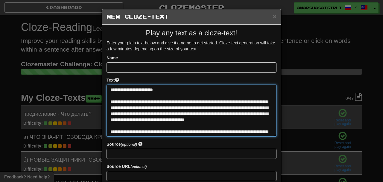
click at [147, 92] on textarea at bounding box center [191, 110] width 170 height 52
click at [147, 91] on textarea at bounding box center [191, 110] width 170 height 52
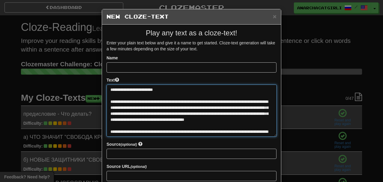
click at [147, 91] on textarea at bounding box center [191, 110] width 170 height 52
type textarea "**********"
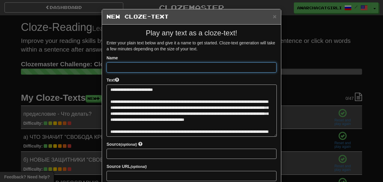
click at [185, 69] on input at bounding box center [191, 67] width 170 height 10
paste input "**********"
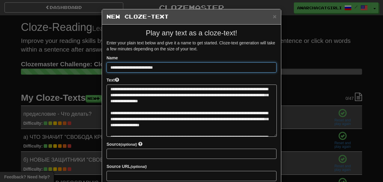
scroll to position [58, 0]
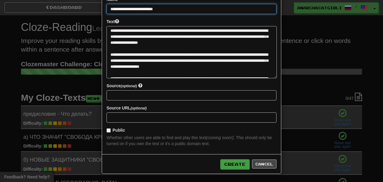
type input "**********"
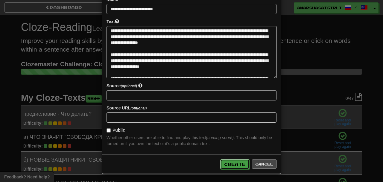
click at [237, 166] on button "Create" at bounding box center [234, 164] width 29 height 10
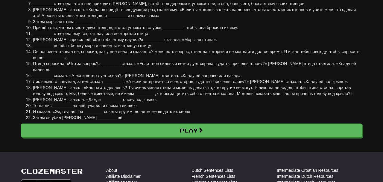
scroll to position [101, 0]
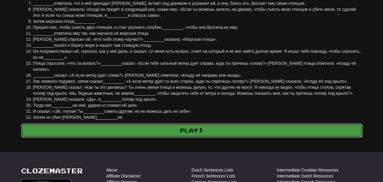
click at [144, 123] on link "Play" at bounding box center [191, 130] width 341 height 14
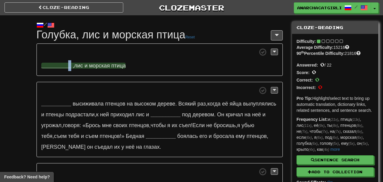
drag, startPoint x: 71, startPoint y: 61, endPoint x: 68, endPoint y: 66, distance: 5.6
click at [68, 66] on p "__________ , лис и морская птица" at bounding box center [159, 59] width 246 height 32
click at [68, 66] on strong "__________" at bounding box center [56, 65] width 30 height 6
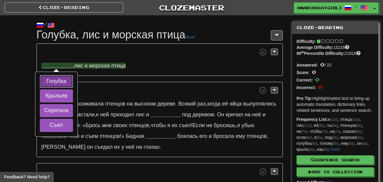
click at [65, 80] on button "Голубка" at bounding box center [56, 81] width 33 height 13
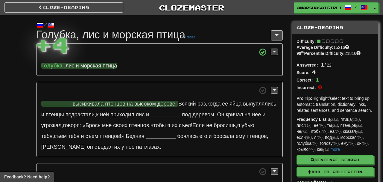
click at [63, 102] on strong "__________" at bounding box center [56, 103] width 30 height 6
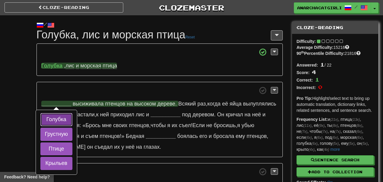
click at [68, 119] on button "Голубка" at bounding box center [56, 119] width 32 height 13
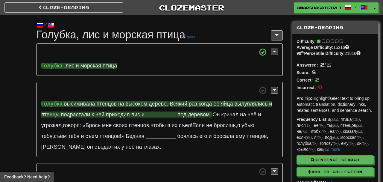
click at [153, 115] on strong "__________" at bounding box center [161, 114] width 30 height 6
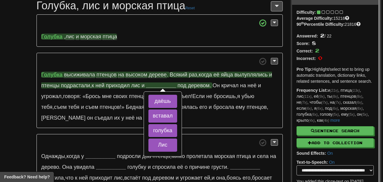
scroll to position [34, 0]
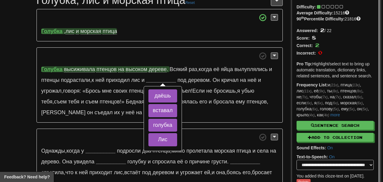
click at [162, 56] on span at bounding box center [159, 55] width 237 height 7
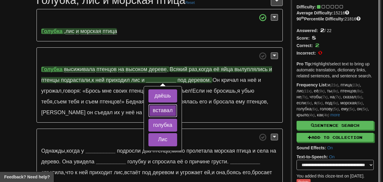
click at [169, 113] on button "вставал" at bounding box center [162, 110] width 29 height 13
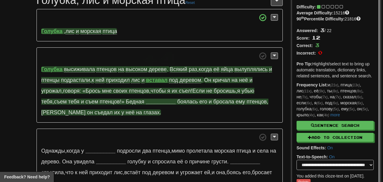
click at [146, 100] on strong "__________" at bounding box center [161, 101] width 30 height 6
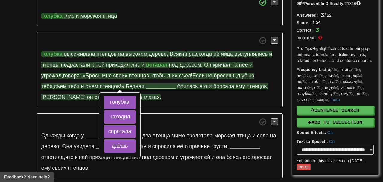
scroll to position [50, 0]
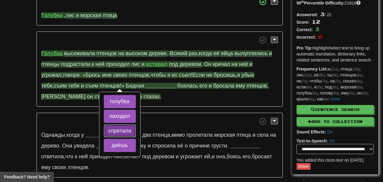
click at [135, 124] on button "спрятала" at bounding box center [120, 130] width 32 height 13
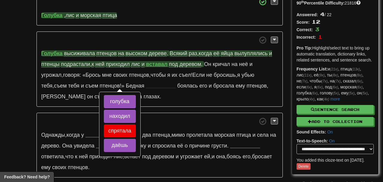
drag, startPoint x: 173, startPoint y: 159, endPoint x: 157, endPoint y: 114, distance: 47.8
click at [157, 114] on p "Однажды , когда у __________ подросли два птенца , мимо пролетала морская птица…" at bounding box center [159, 144] width 246 height 65
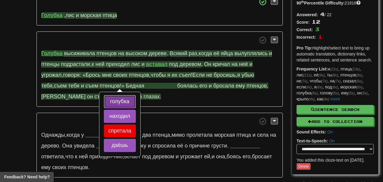
click at [131, 100] on button "голубка" at bounding box center [120, 101] width 32 height 13
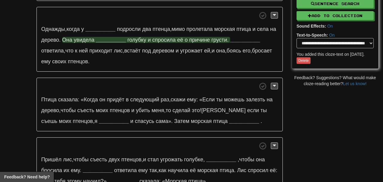
scroll to position [147, 0]
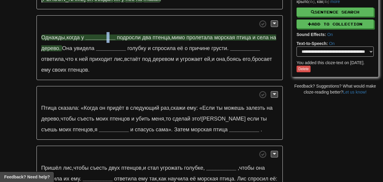
click at [110, 39] on p "Однажды , когда у __________ подросли два птенца , мимо пролетала морская птица…" at bounding box center [159, 47] width 246 height 65
click at [110, 39] on strong "__________" at bounding box center [101, 37] width 30 height 6
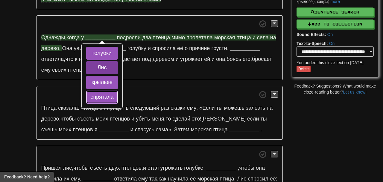
drag, startPoint x: 115, startPoint y: 92, endPoint x: 105, endPoint y: 62, distance: 31.9
click at [105, 62] on div "голубки Лис крыльев спрятала" at bounding box center [102, 76] width 40 height 64
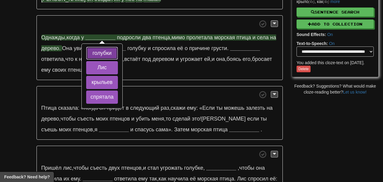
click at [103, 48] on button "голубки" at bounding box center [102, 53] width 32 height 13
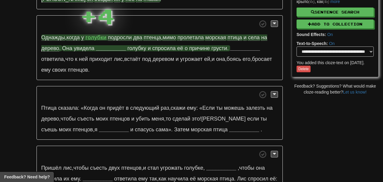
click at [114, 48] on strong "__________" at bounding box center [111, 48] width 30 height 6
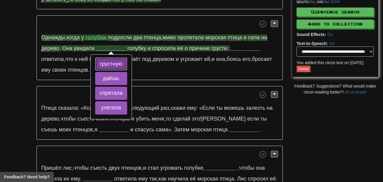
click at [121, 66] on button "грустную" at bounding box center [111, 63] width 32 height 13
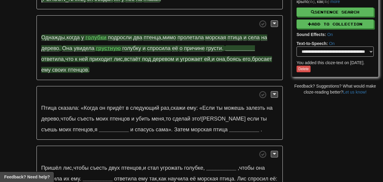
click at [242, 48] on strong "__________" at bounding box center [240, 48] width 30 height 6
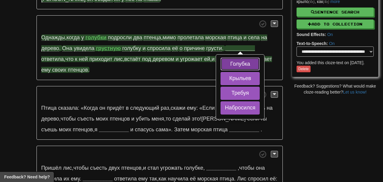
click at [247, 67] on button "Голубка" at bounding box center [239, 63] width 39 height 13
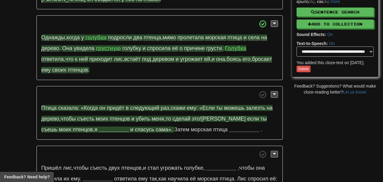
click at [99, 128] on strong "__________" at bounding box center [114, 129] width 30 height 6
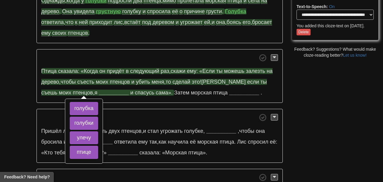
scroll to position [191, 0]
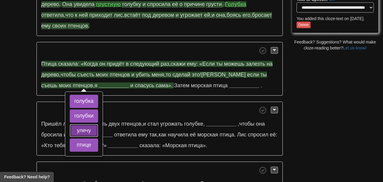
click at [93, 129] on button "улечу" at bounding box center [84, 130] width 28 height 13
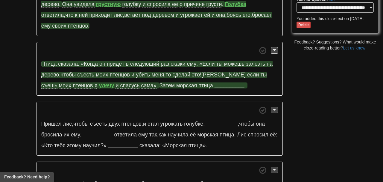
scroll to position [192, 0]
click at [214, 82] on strong "__________" at bounding box center [229, 85] width 30 height 6
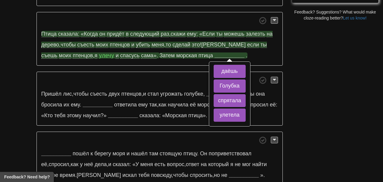
scroll to position [222, 0]
click at [214, 116] on button "улетела" at bounding box center [230, 114] width 32 height 13
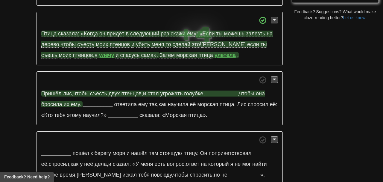
click at [226, 93] on strong "__________" at bounding box center [221, 93] width 30 height 6
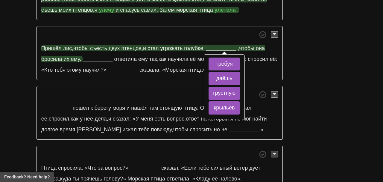
scroll to position [270, 0]
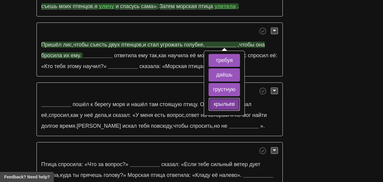
click at [227, 100] on button "крыльев" at bounding box center [223, 103] width 31 height 13
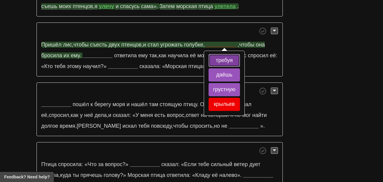
click at [222, 64] on button "требуя" at bounding box center [223, 60] width 31 height 13
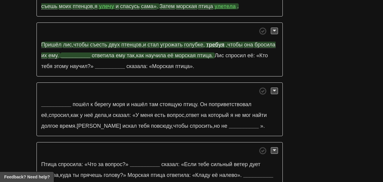
click at [90, 54] on strong "__________" at bounding box center [75, 55] width 30 height 6
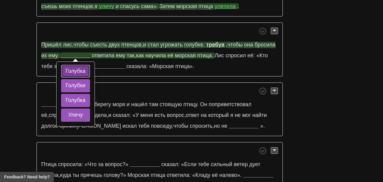
click at [90, 70] on button "Голубка" at bounding box center [75, 71] width 29 height 13
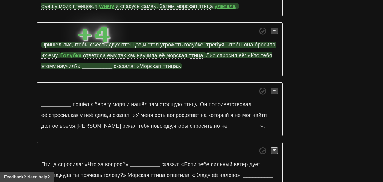
click at [112, 66] on strong "__________" at bounding box center [97, 66] width 30 height 6
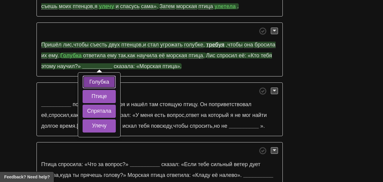
click at [116, 86] on button "Голубка" at bounding box center [99, 81] width 33 height 13
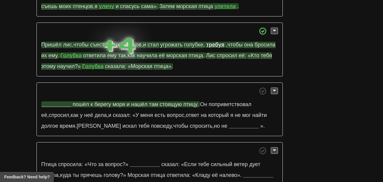
click at [63, 102] on strong "__________" at bounding box center [56, 104] width 30 height 6
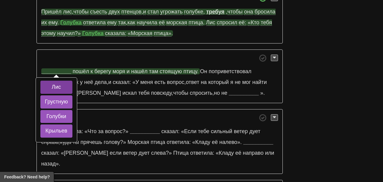
scroll to position [306, 0]
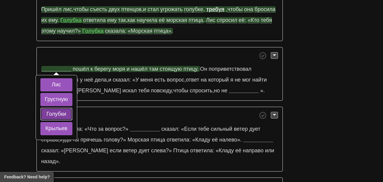
click at [71, 113] on button "Голубки" at bounding box center [56, 113] width 32 height 13
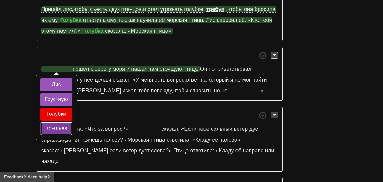
click at [70, 128] on button "Крыльев" at bounding box center [56, 128] width 32 height 13
click at [62, 91] on div "Лис Грустную Голубки Крыльев" at bounding box center [56, 107] width 40 height 64
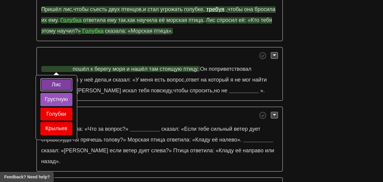
click at [63, 90] on button "Лис" at bounding box center [56, 84] width 32 height 13
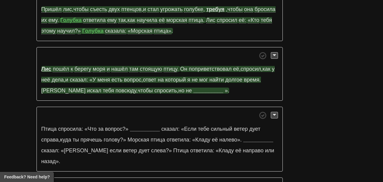
click at [193, 88] on strong "__________" at bounding box center [208, 90] width 30 height 6
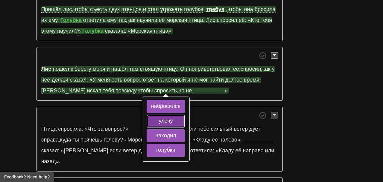
click at [181, 114] on button "улечу" at bounding box center [166, 120] width 39 height 13
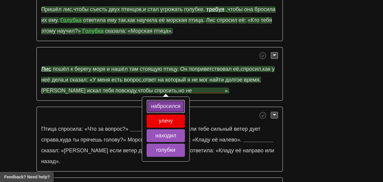
click at [178, 104] on button "набросился" at bounding box center [166, 106] width 39 height 13
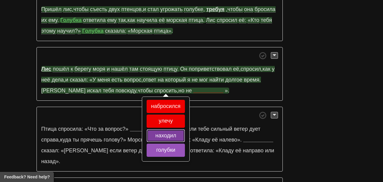
click at [179, 137] on button "находил" at bounding box center [166, 135] width 39 height 13
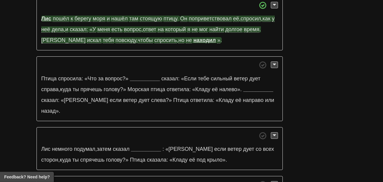
scroll to position [353, 0]
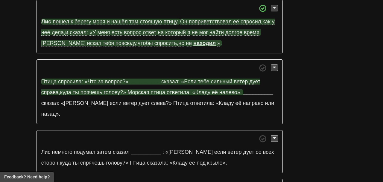
click at [142, 80] on strong "__________" at bounding box center [145, 81] width 30 height 6
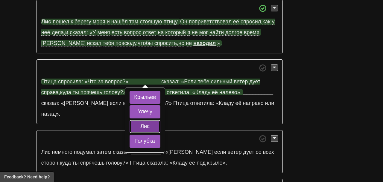
click at [153, 121] on button "Лис" at bounding box center [144, 126] width 31 height 13
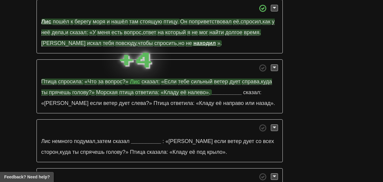
click at [219, 94] on p "Птица спросила: «Что за вопрос ? » Лис сказал: «Если тебе сильный ветер дует сп…" at bounding box center [159, 86] width 246 height 54
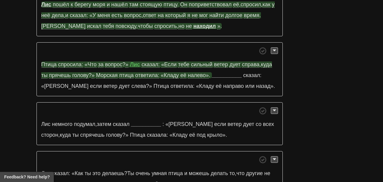
scroll to position [371, 0]
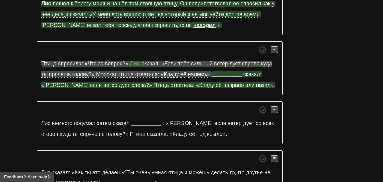
click at [230, 74] on strong "__________" at bounding box center [227, 74] width 30 height 6
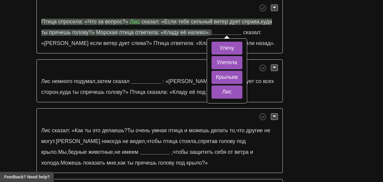
scroll to position [414, 0]
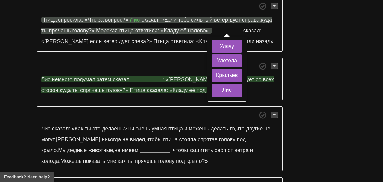
click at [151, 76] on strong "__________" at bounding box center [146, 79] width 30 height 6
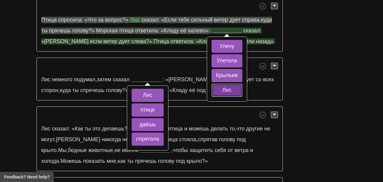
click at [231, 84] on button "Лис" at bounding box center [226, 89] width 31 height 13
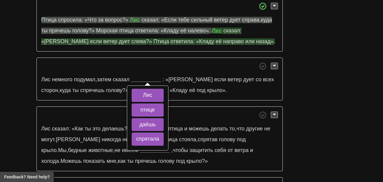
scroll to position [429, 0]
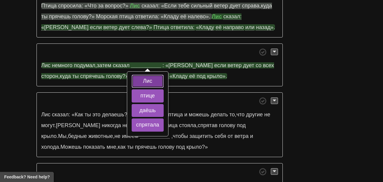
click at [152, 78] on button "Лис" at bounding box center [148, 80] width 32 height 13
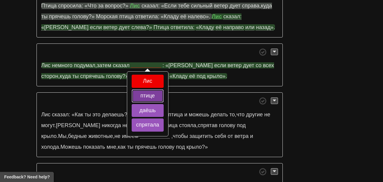
click at [158, 93] on button "птице" at bounding box center [148, 95] width 32 height 13
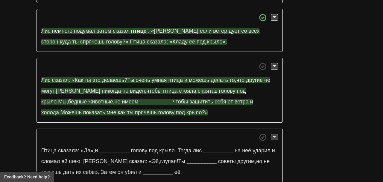
scroll to position [462, 0]
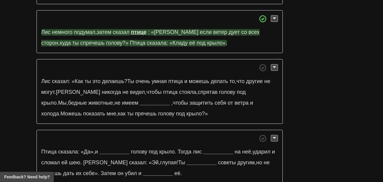
click at [124, 106] on p "Лис сказал: «Как ты это делаешь ? Ты очень умная птица и можешь делать то , что…" at bounding box center [159, 91] width 246 height 65
click at [116, 105] on p "Лис сказал: «Как ты это делаешь ? Ты очень умная птица и можешь делать то , что…" at bounding box center [159, 91] width 246 height 65
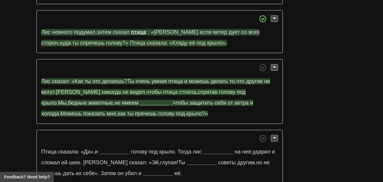
click at [140, 102] on strong "__________" at bounding box center [155, 103] width 30 height 6
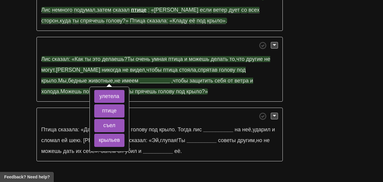
scroll to position [485, 0]
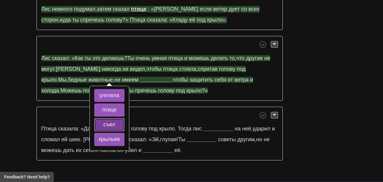
click at [117, 120] on button "съел" at bounding box center [109, 124] width 30 height 13
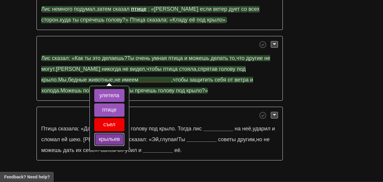
click at [118, 134] on button "крыльев" at bounding box center [109, 138] width 30 height 13
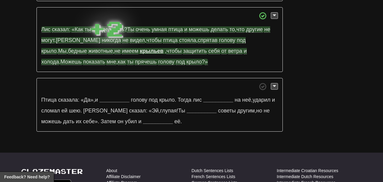
scroll to position [514, 0]
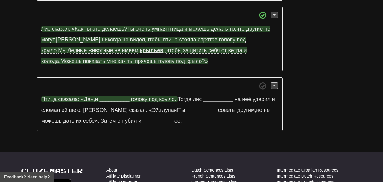
click at [118, 99] on strong "__________" at bounding box center [114, 99] width 30 height 6
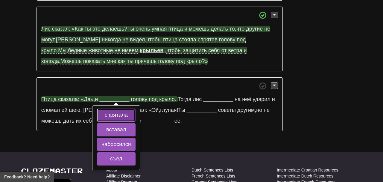
click at [112, 114] on button "спрятала" at bounding box center [116, 114] width 39 height 13
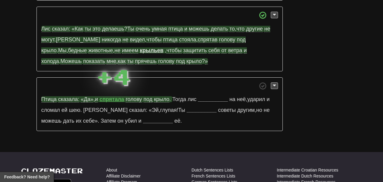
click at [118, 97] on strong "спрятала" at bounding box center [111, 99] width 25 height 6
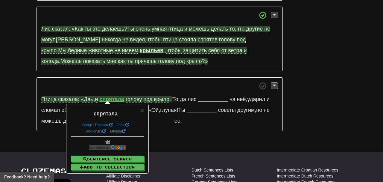
click at [176, 88] on p "Птица сказала: «Да» , и спрятала голову под крыло . Тогда лис __________ на неё…" at bounding box center [159, 104] width 246 height 54
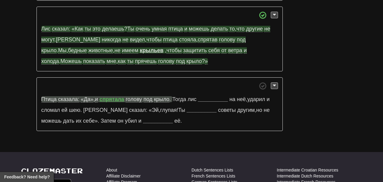
click at [212, 101] on p "Птица сказала: «Да» , и спрятала голову под крыло . Тогда лис __________ на неё…" at bounding box center [159, 104] width 246 height 54
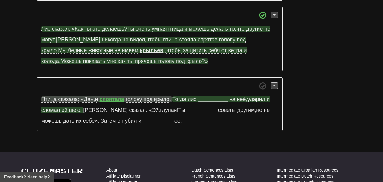
click at [214, 100] on strong "__________" at bounding box center [213, 99] width 30 height 6
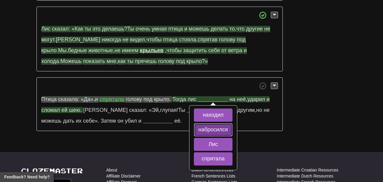
click at [219, 123] on button "набросился" at bounding box center [213, 129] width 39 height 13
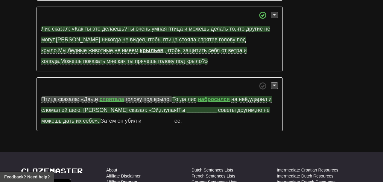
click at [187, 107] on strong "__________" at bounding box center [202, 110] width 30 height 6
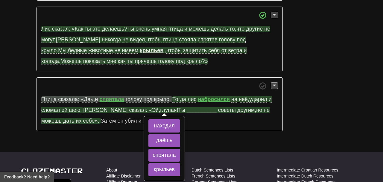
scroll to position [553, 0]
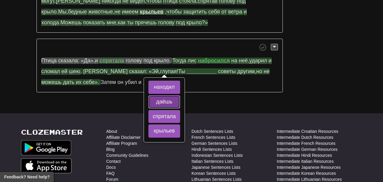
click at [167, 101] on button "даёшь" at bounding box center [164, 101] width 32 height 13
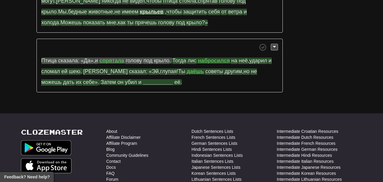
click at [143, 79] on strong "__________" at bounding box center [158, 82] width 30 height 6
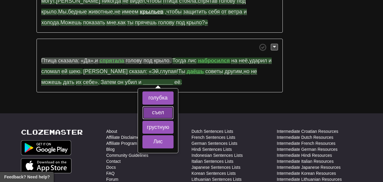
click at [142, 109] on button "съел" at bounding box center [157, 112] width 31 height 13
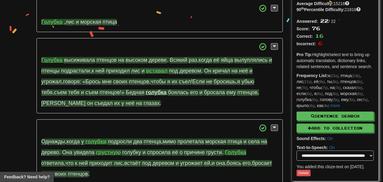
scroll to position [0, 0]
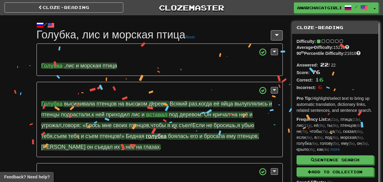
click at [74, 13] on div "Cloze-Reading Clozemaster anarchacatgirlism / Toggle Dropdown Dashboard Leaderb…" at bounding box center [191, 6] width 383 height 13
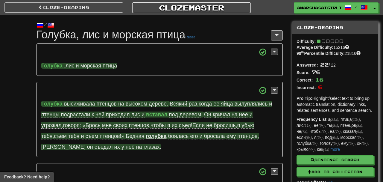
click at [203, 10] on link "Clozemaster" at bounding box center [191, 7] width 119 height 10
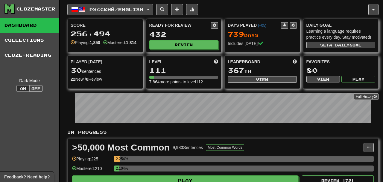
click at [96, 7] on button "Русский / English" at bounding box center [110, 9] width 86 height 11
